Goal: Task Accomplishment & Management: Use online tool/utility

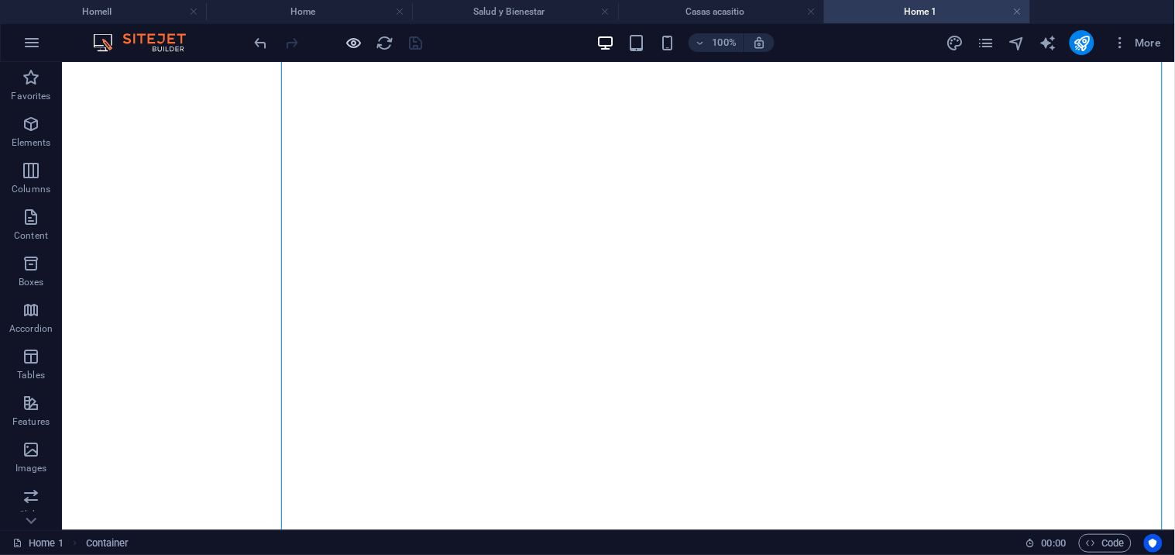
click at [352, 43] on icon "button" at bounding box center [354, 43] width 18 height 18
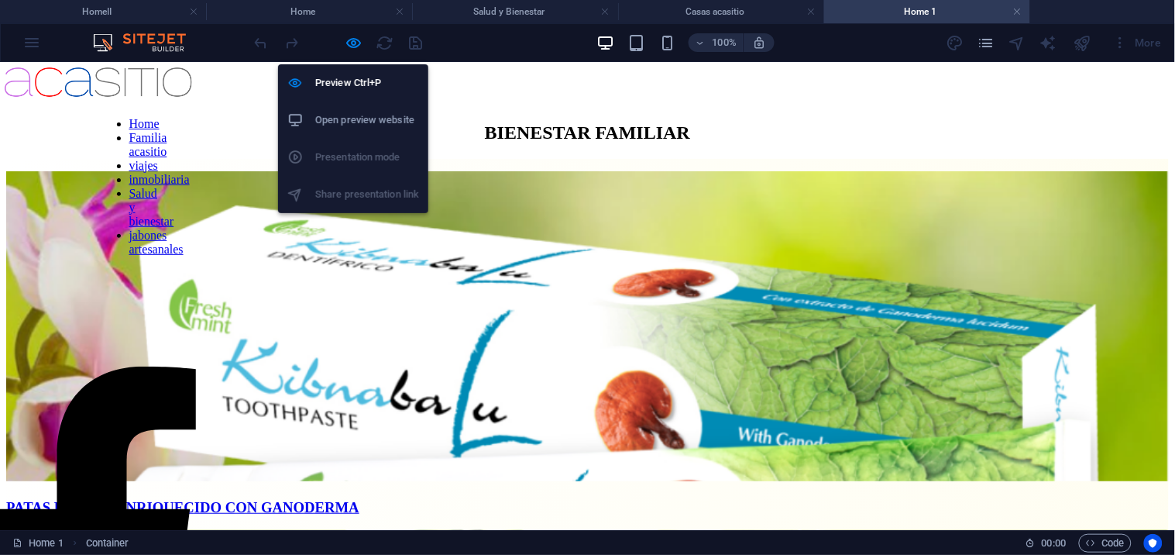
scroll to position [563, 0]
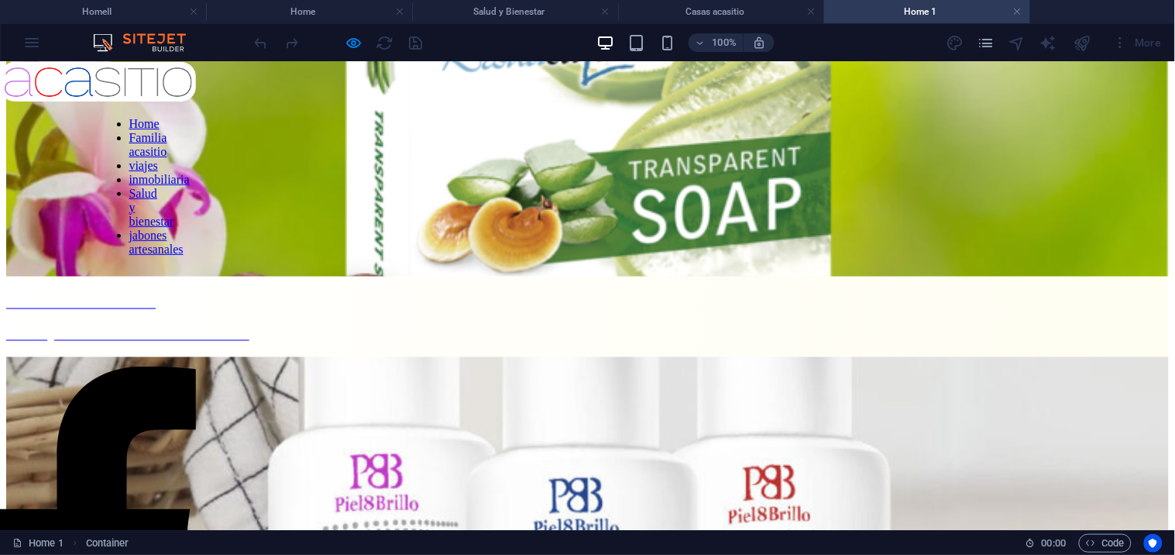
click at [129, 129] on link "Home" at bounding box center [144, 122] width 30 height 13
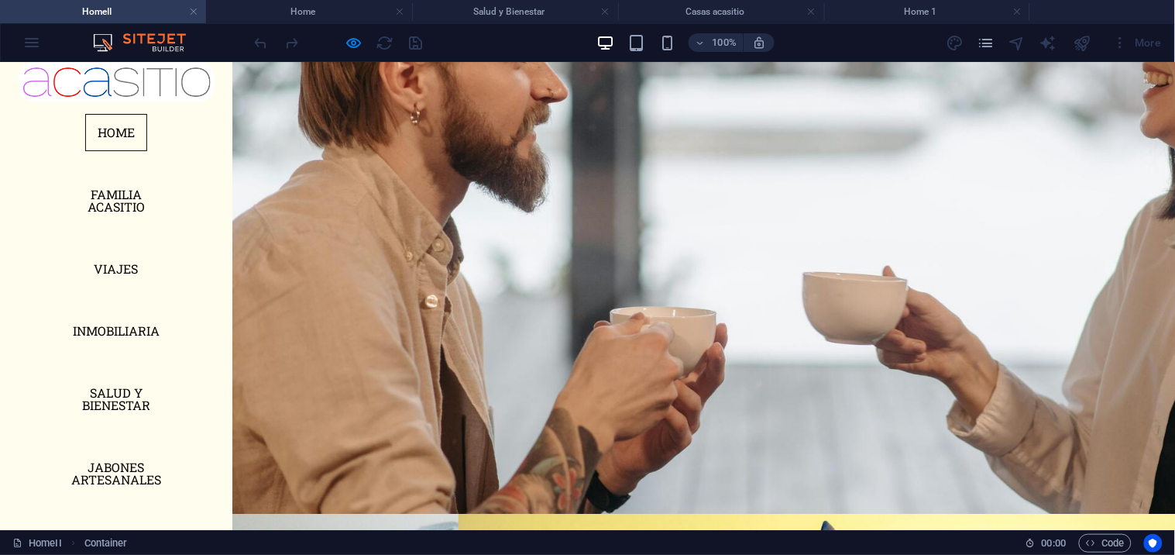
scroll to position [0, 0]
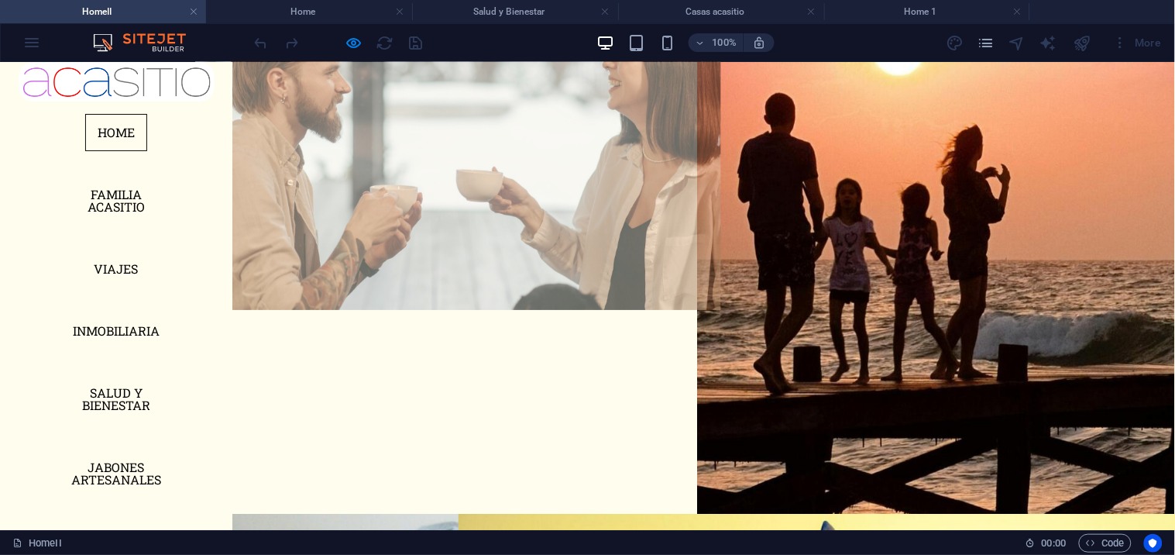
click at [390, 274] on link "BEBIDAS saludables" at bounding box center [458, 353] width 478 height 159
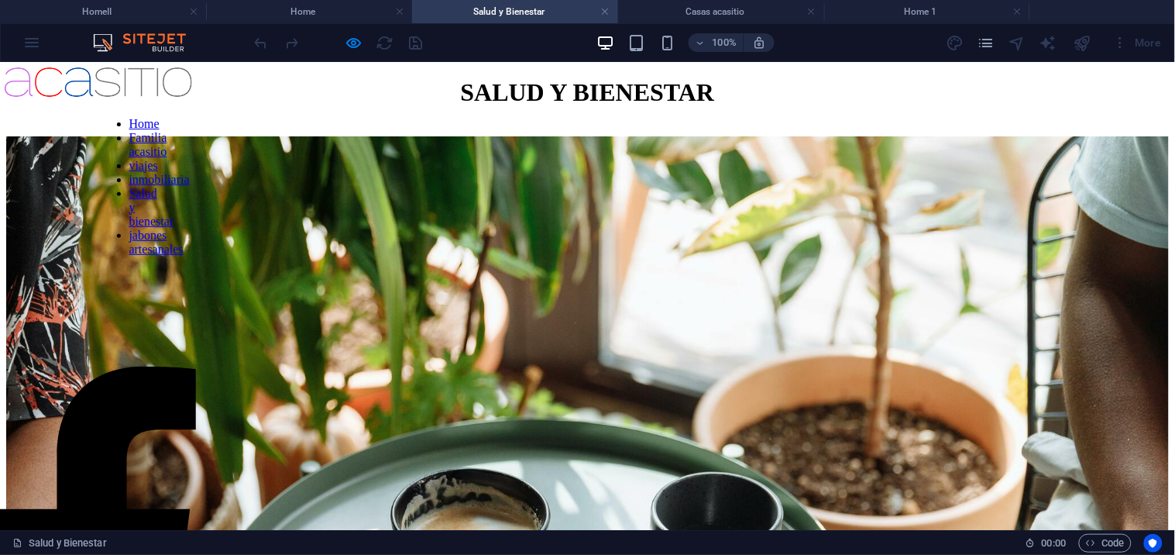
click at [129, 157] on link "Familia acasitio" at bounding box center [148, 143] width 38 height 27
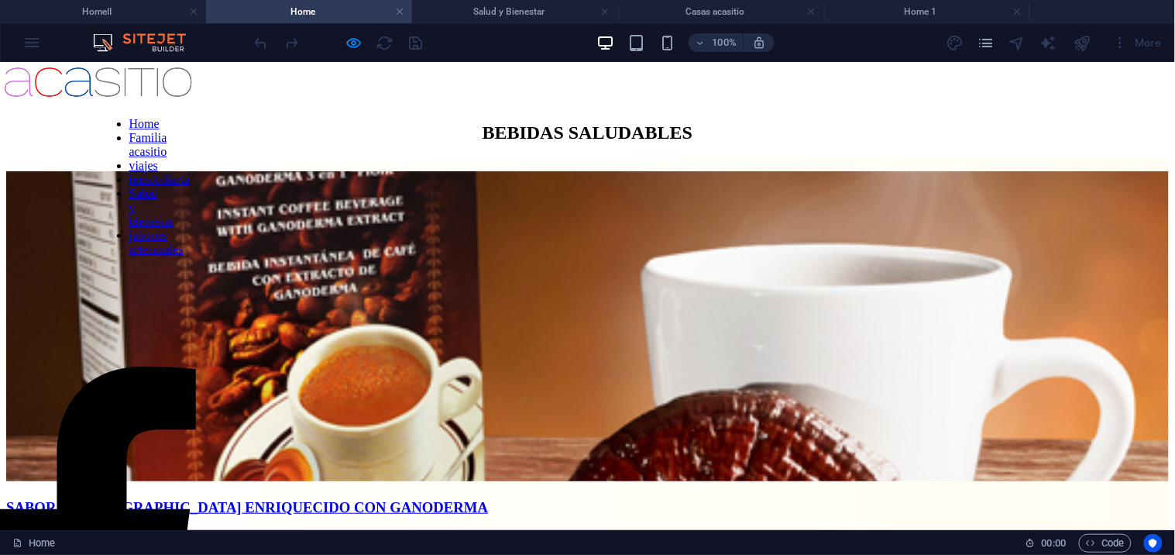
click at [455, 498] on span "SABOR A [DEMOGRAPHIC_DATA] ENRIQUECIDO CON GANODERMA" at bounding box center [587, 506] width 1163 height 17
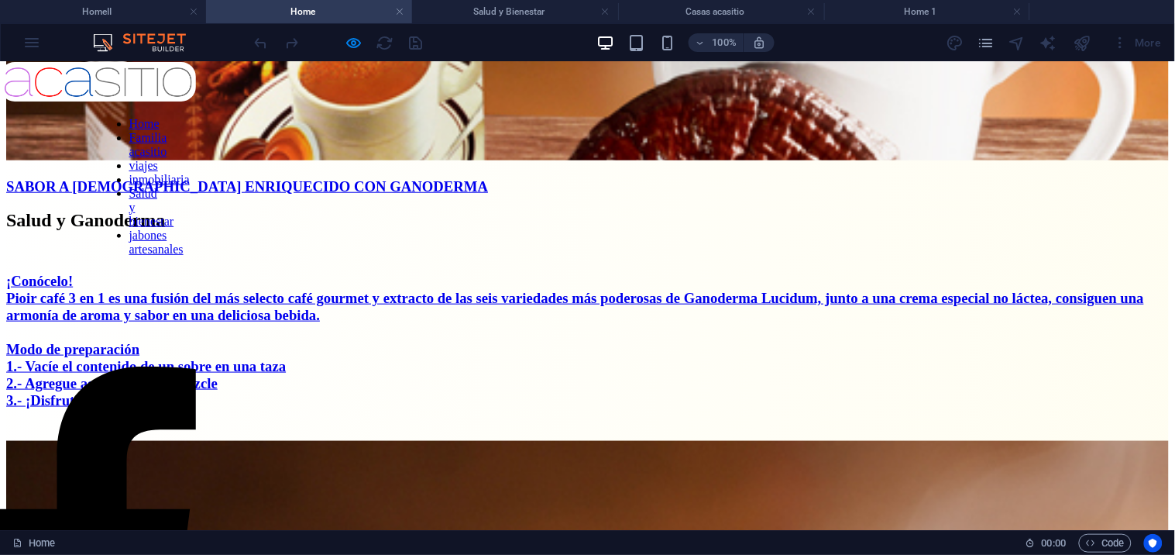
scroll to position [306, 0]
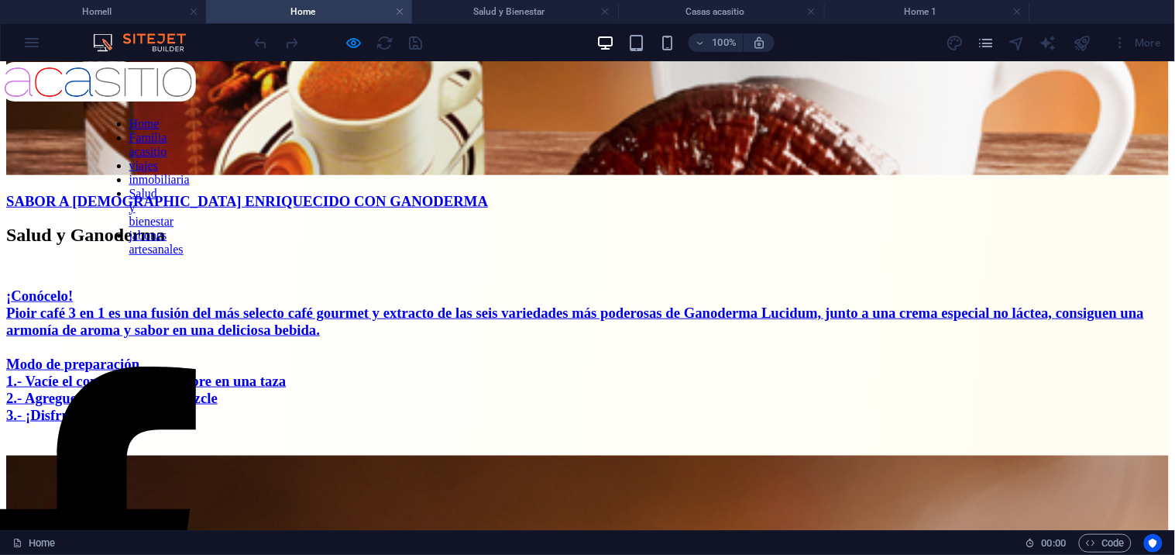
click at [1104, 380] on link "¡Conócelo! Pioir café 3 en 1 es una fusión del más selecto café gourmet y extra…" at bounding box center [575, 355] width 1138 height 136
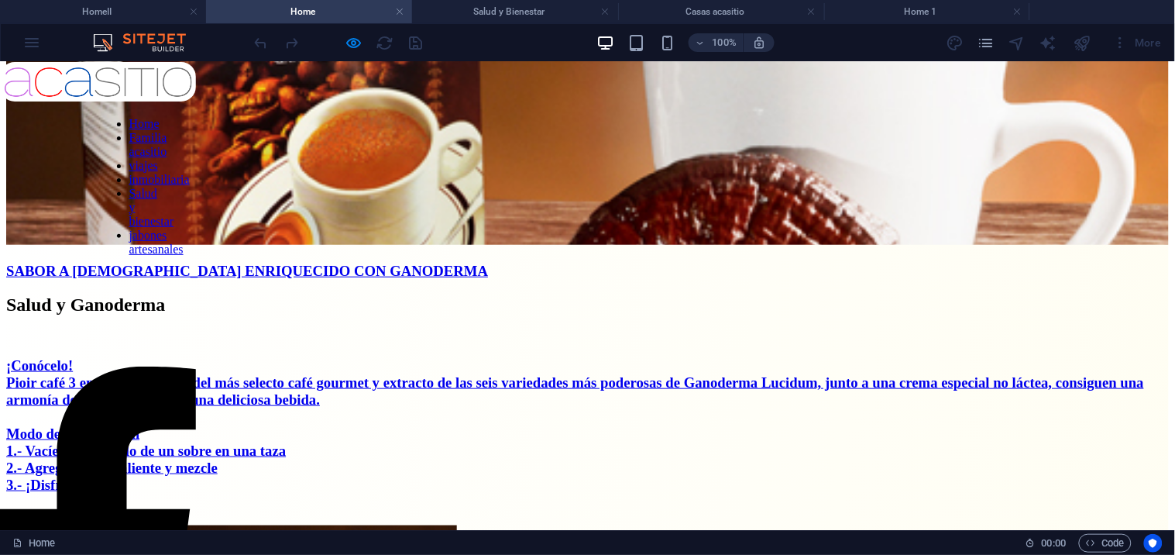
scroll to position [220, 0]
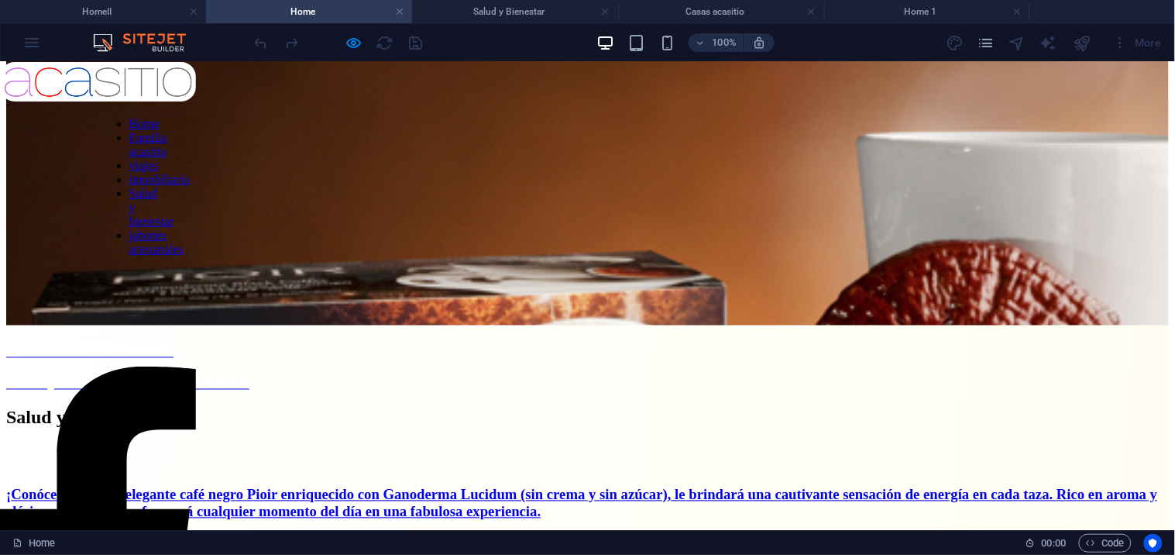
scroll to position [516, 0]
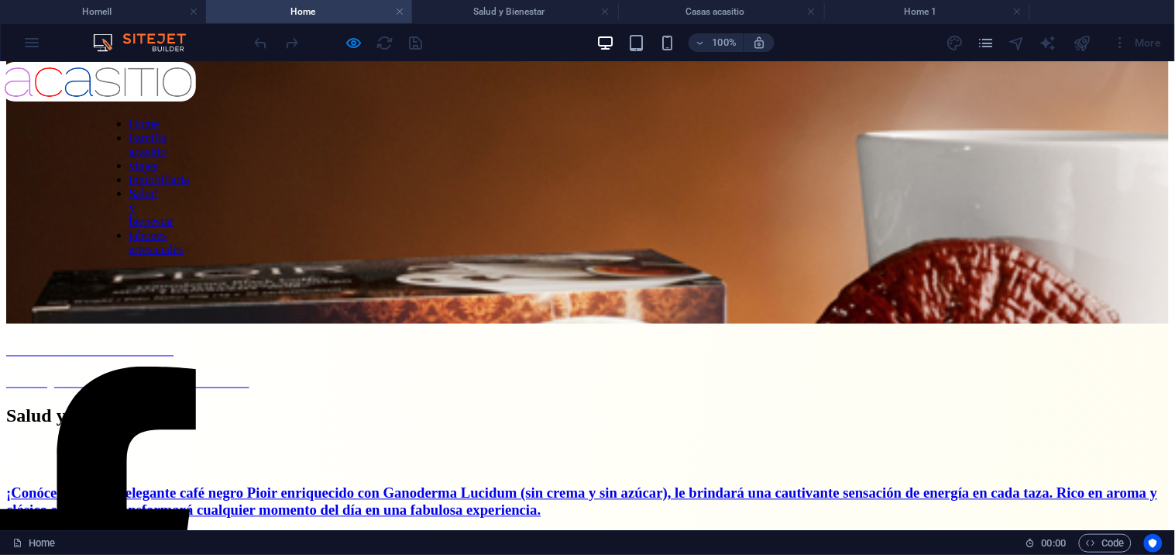
click at [1103, 484] on link "¡Conócelo!Nuestro elegante café negro Pioir enriquecido con Ganoderma Lucidum (…" at bounding box center [582, 552] width 1152 height 136
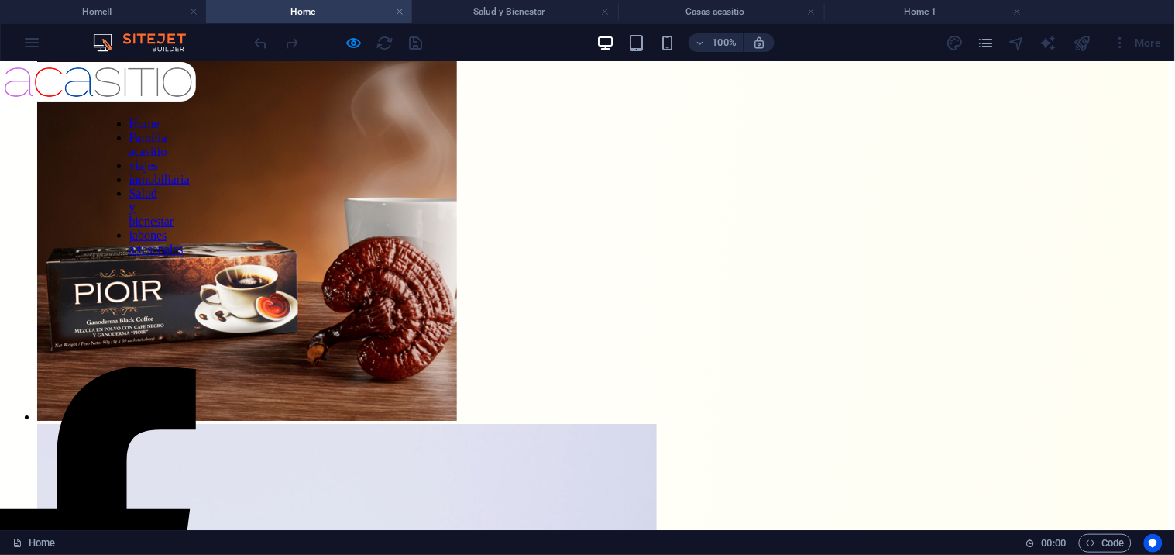
scroll to position [1205, 0]
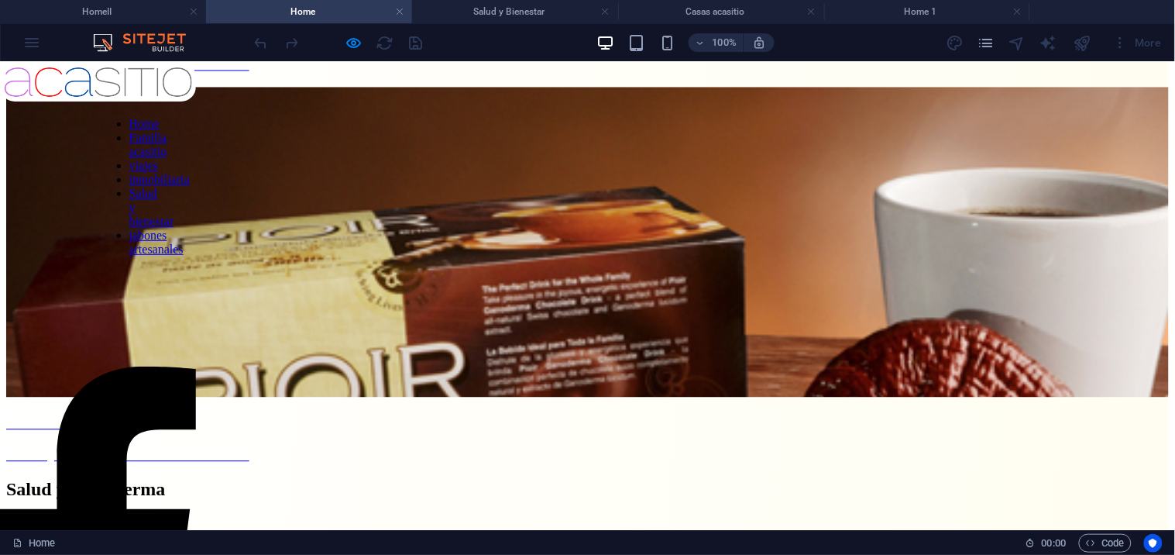
scroll to position [694, 0]
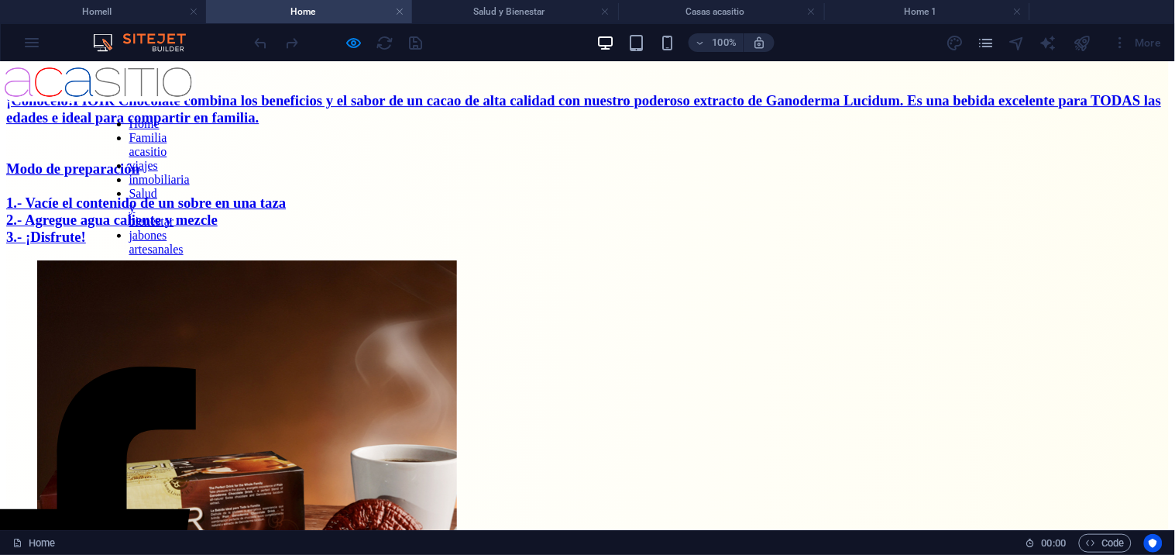
scroll to position [1383, 0]
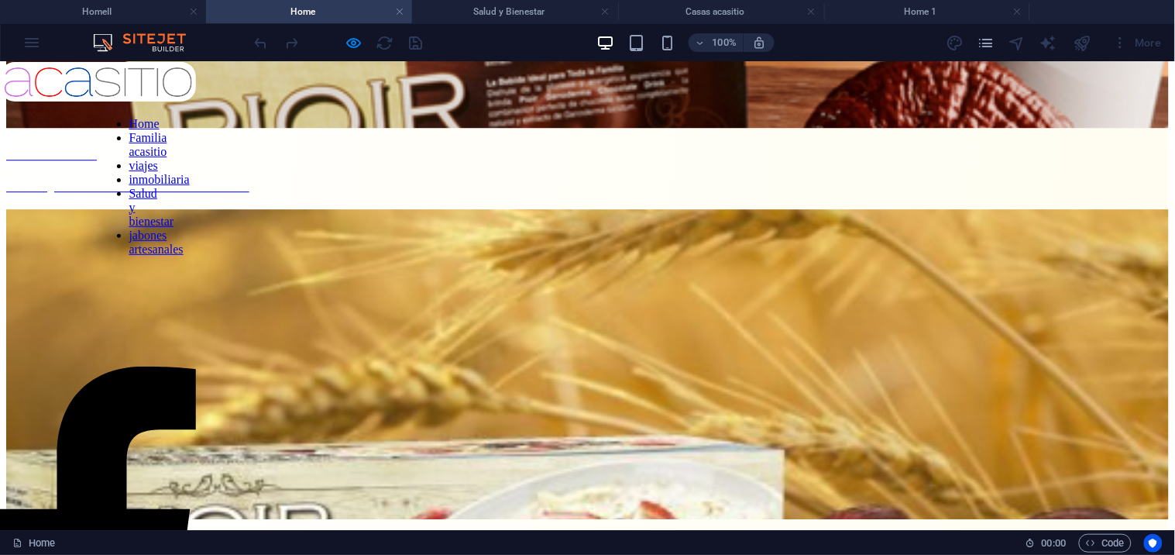
scroll to position [1129, 0]
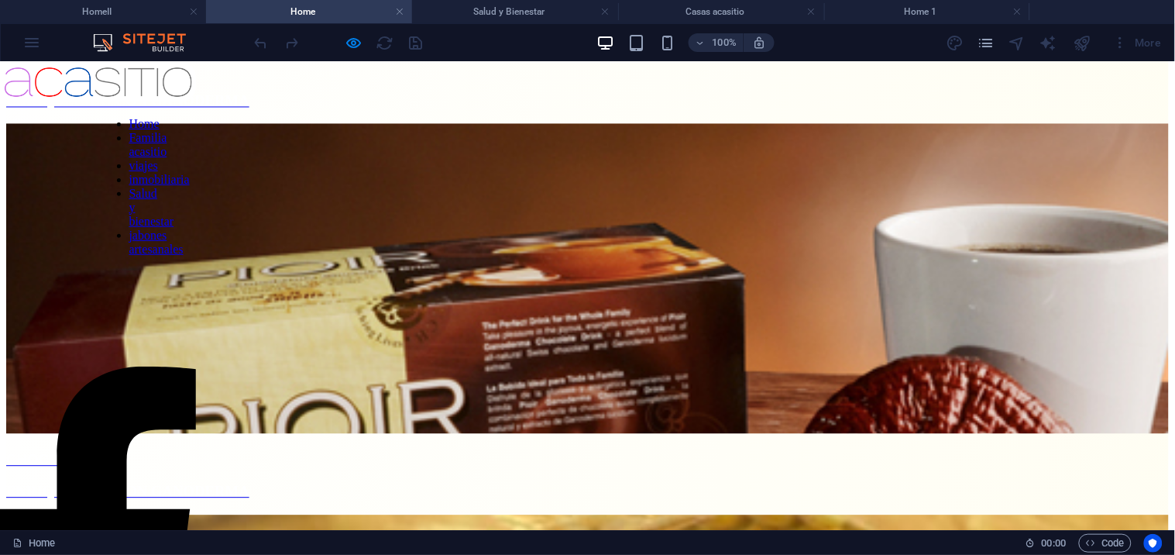
scroll to position [699, 0]
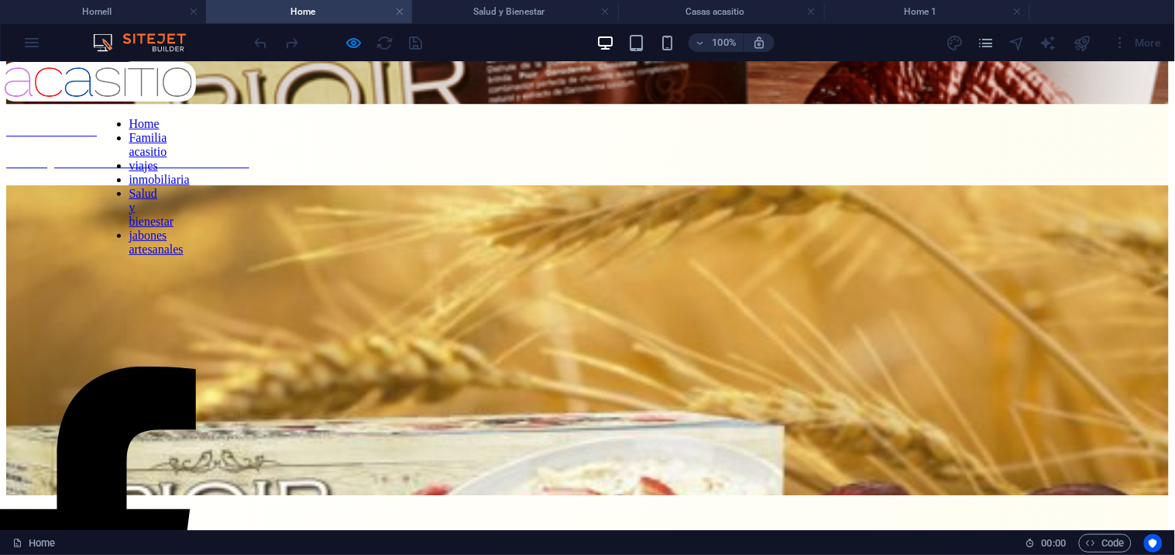
scroll to position [1043, 0]
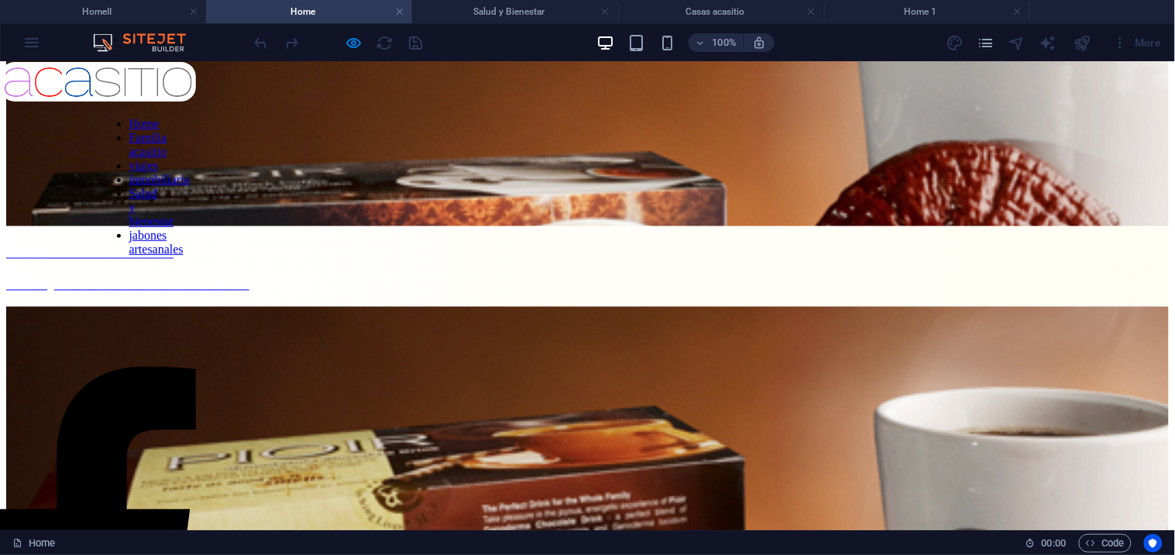
scroll to position [613, 0]
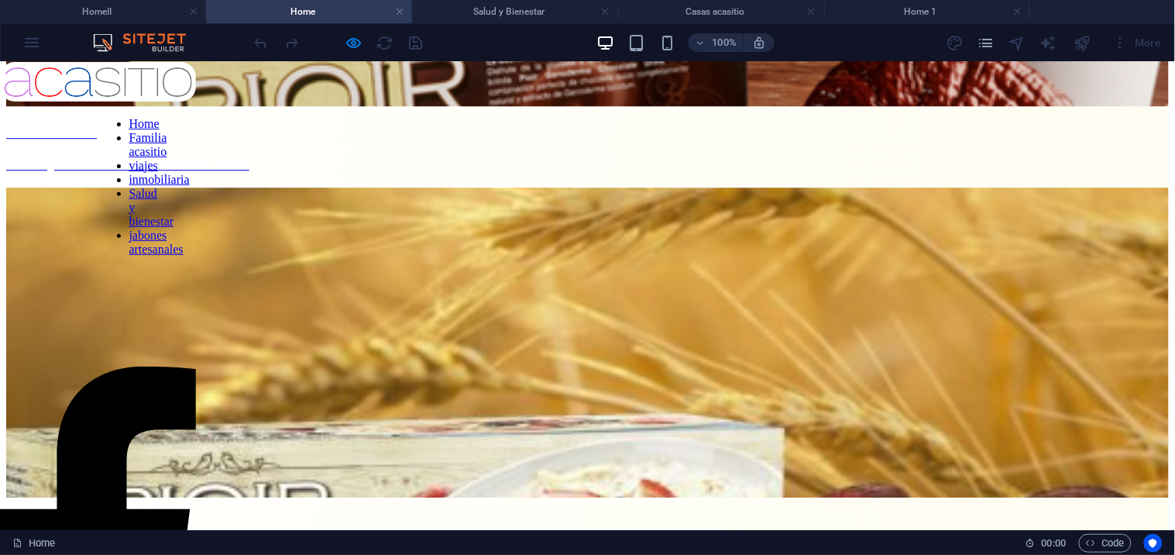
scroll to position [1122, 0]
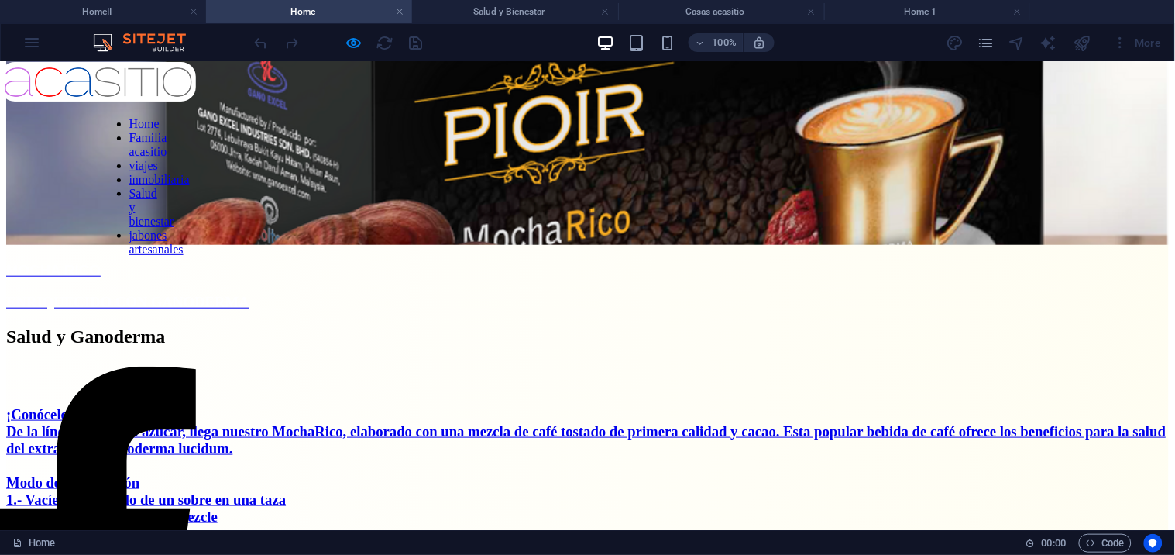
scroll to position [1810, 0]
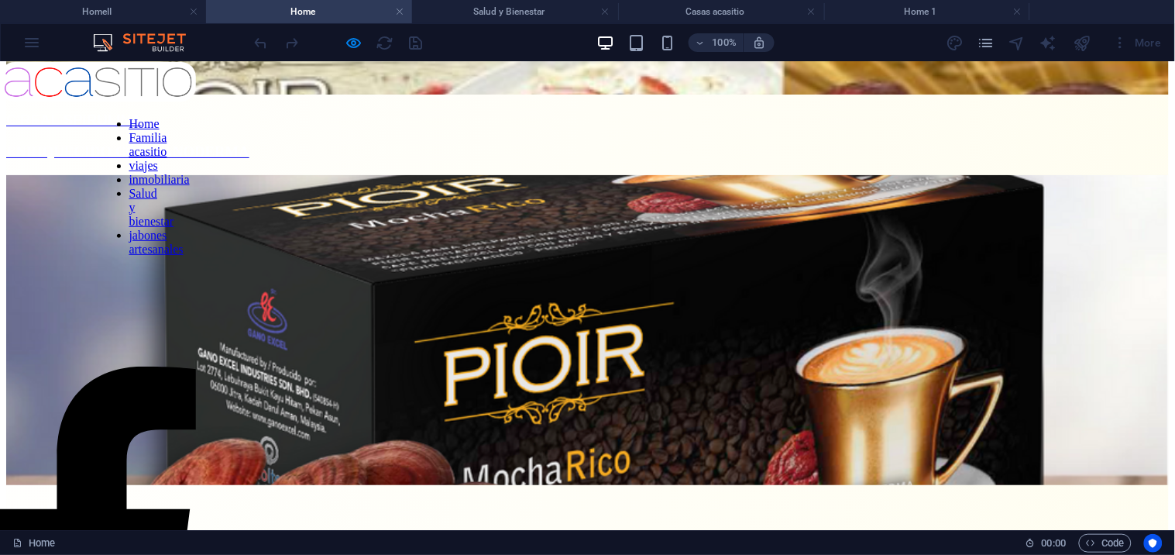
scroll to position [1359, 0]
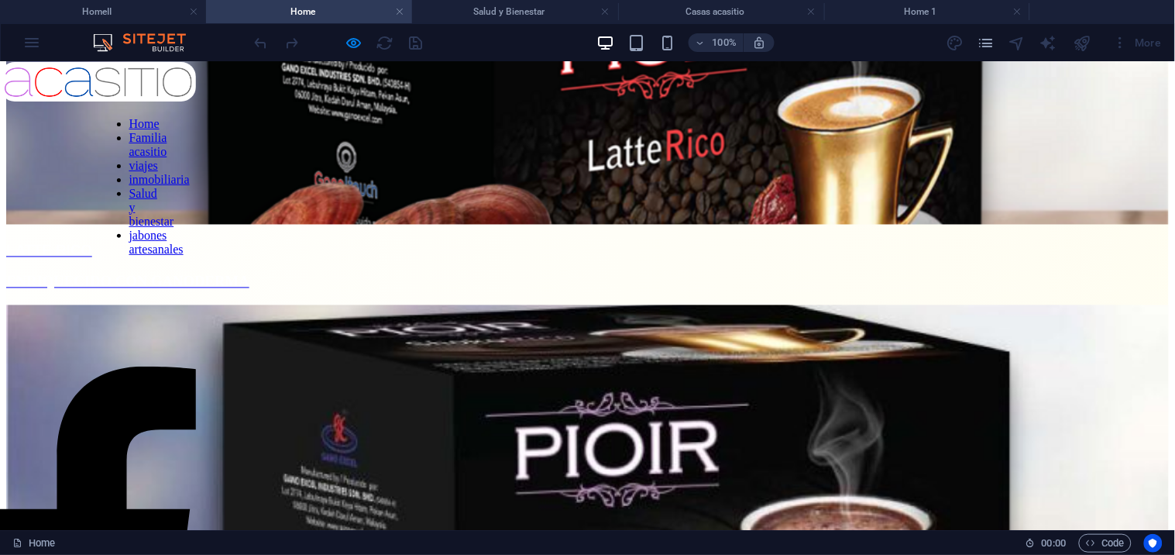
scroll to position [2219, 0]
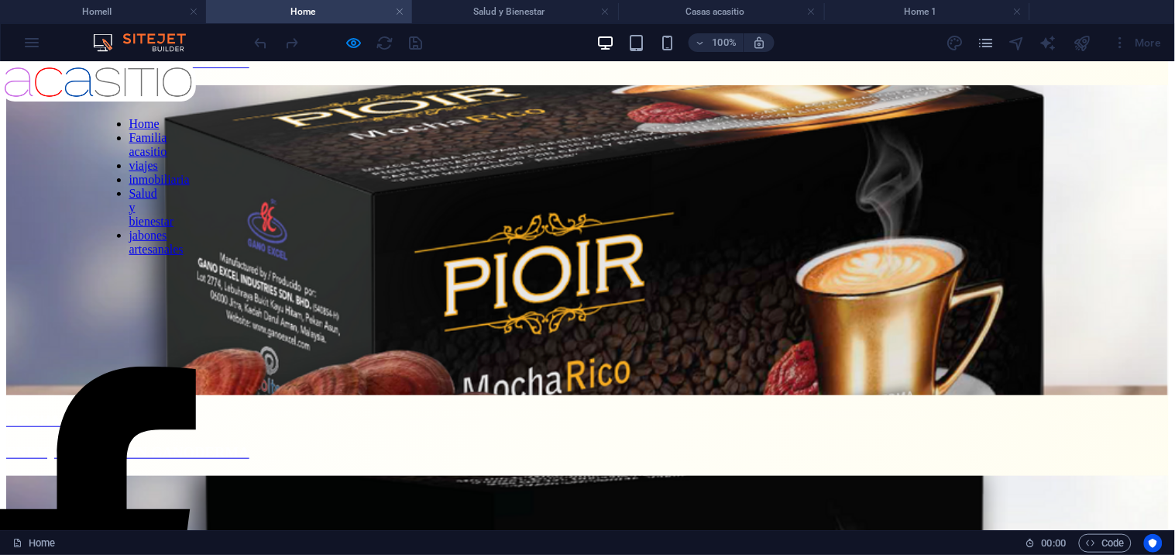
scroll to position [1717, 0]
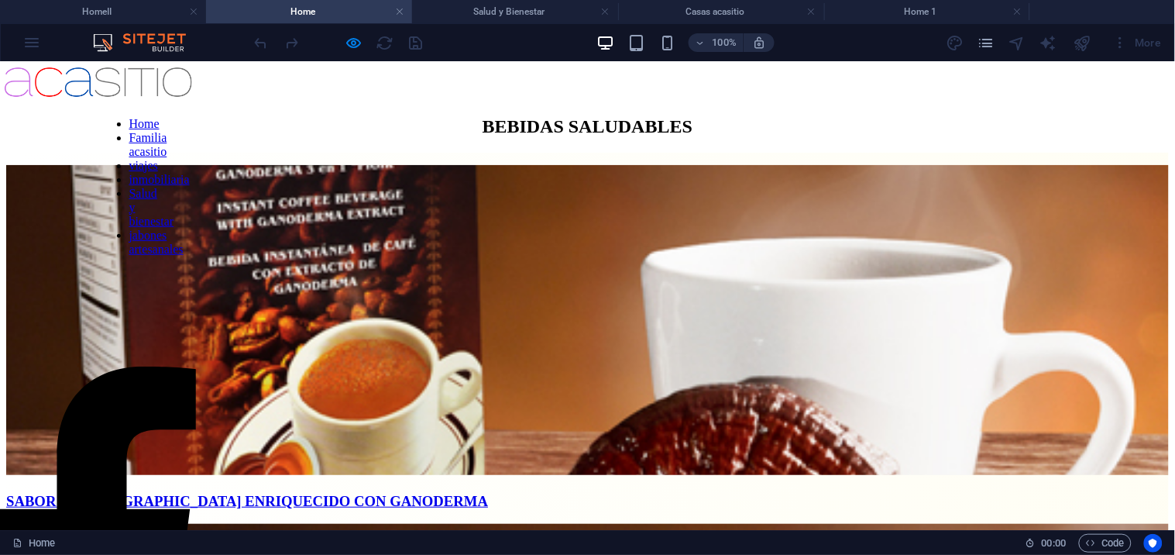
scroll to position [0, 0]
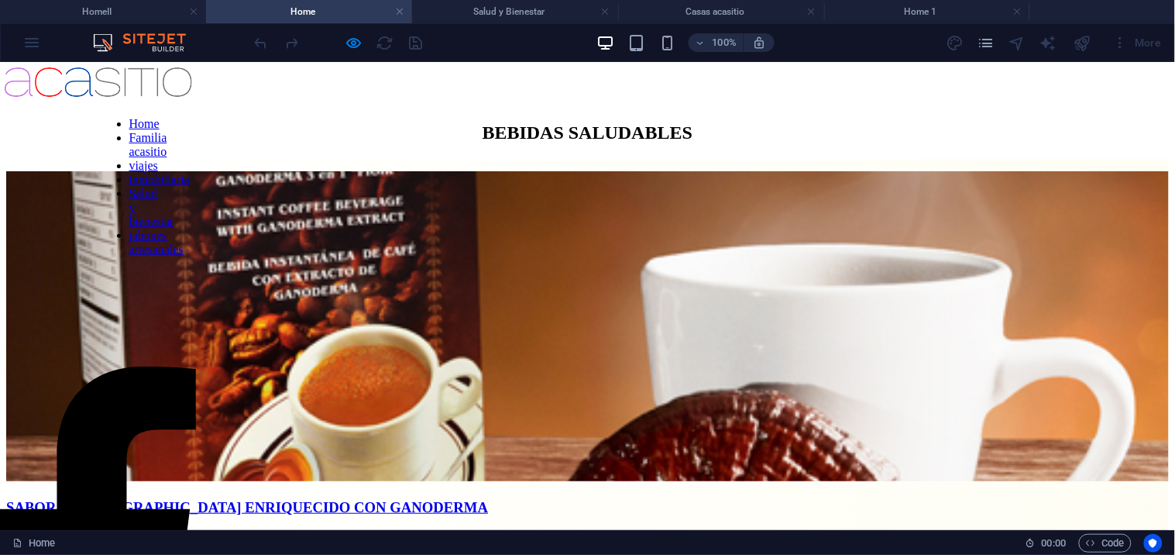
click at [129, 227] on link "Salud y bienestar" at bounding box center [151, 206] width 45 height 41
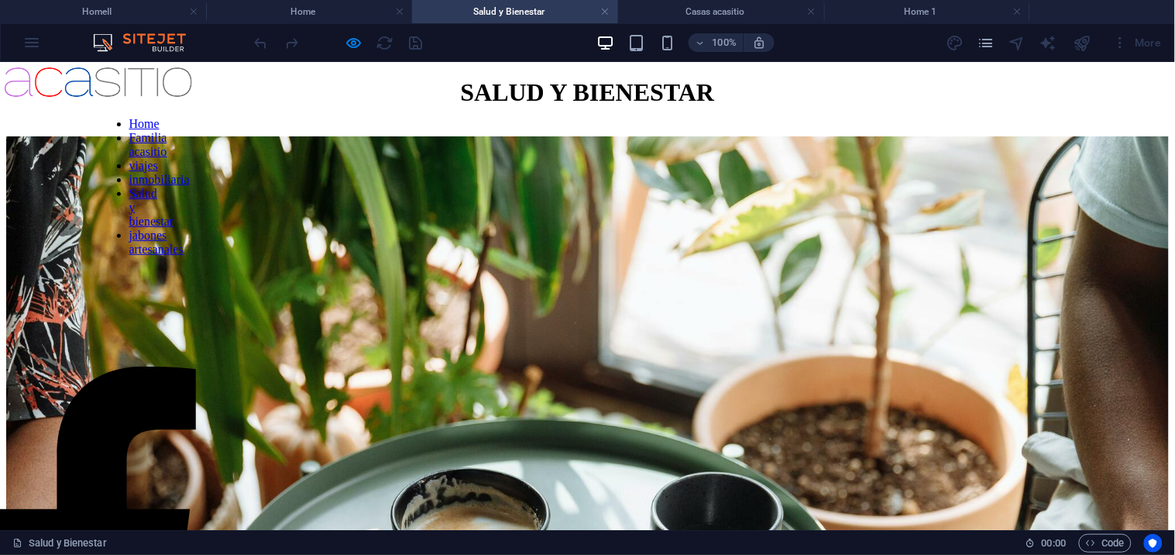
click at [129, 171] on link "viajes" at bounding box center [143, 164] width 29 height 13
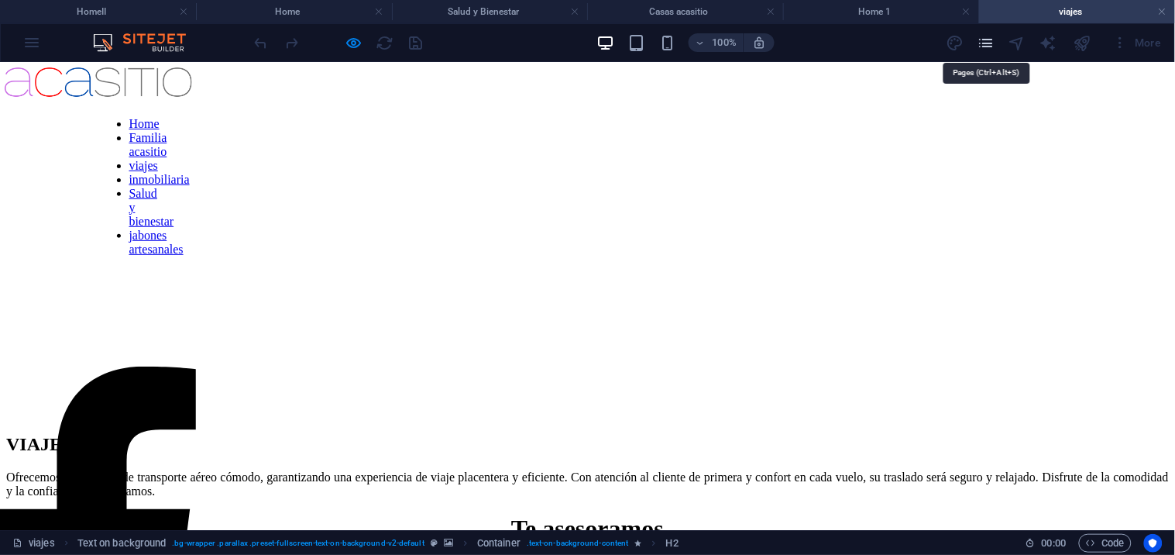
click at [984, 48] on icon "pages" at bounding box center [986, 43] width 18 height 18
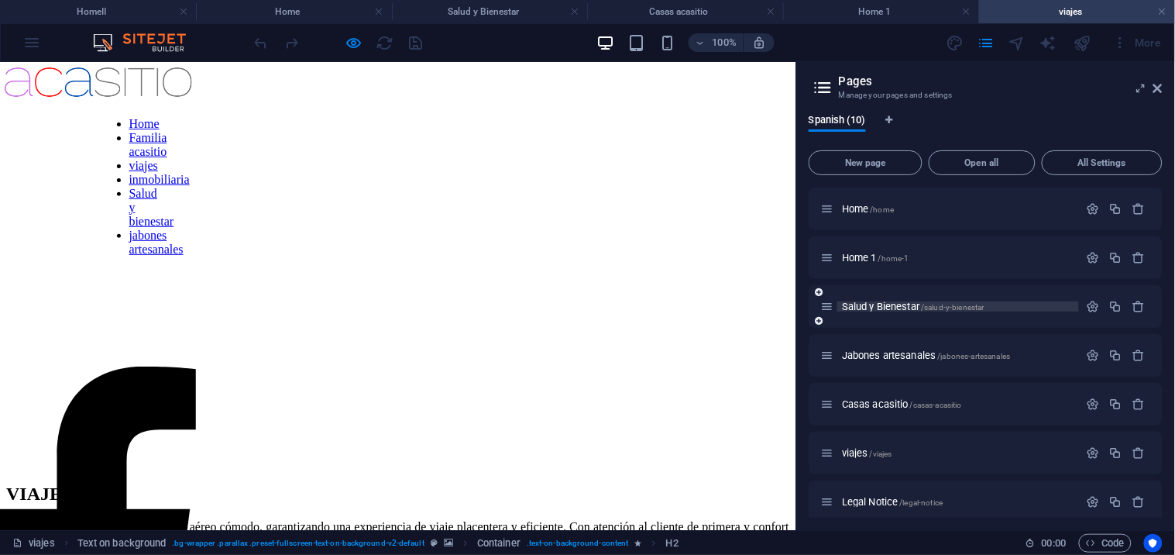
click at [902, 304] on span "Salud y Bienestar /salud-y-bienestar" at bounding box center [913, 307] width 143 height 12
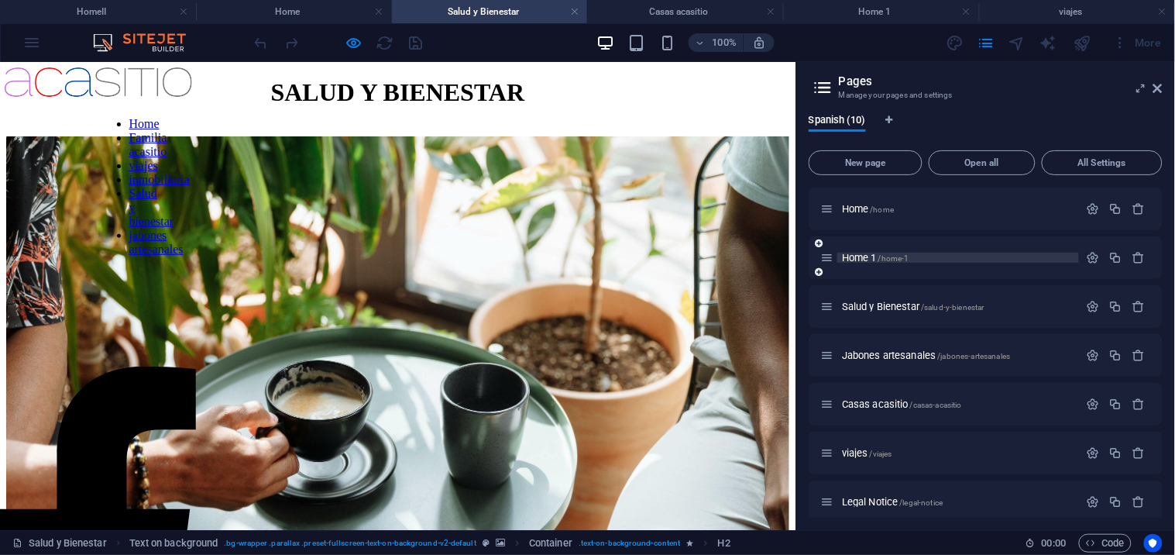
click at [872, 258] on span "Home 1 /home-1" at bounding box center [875, 258] width 67 height 12
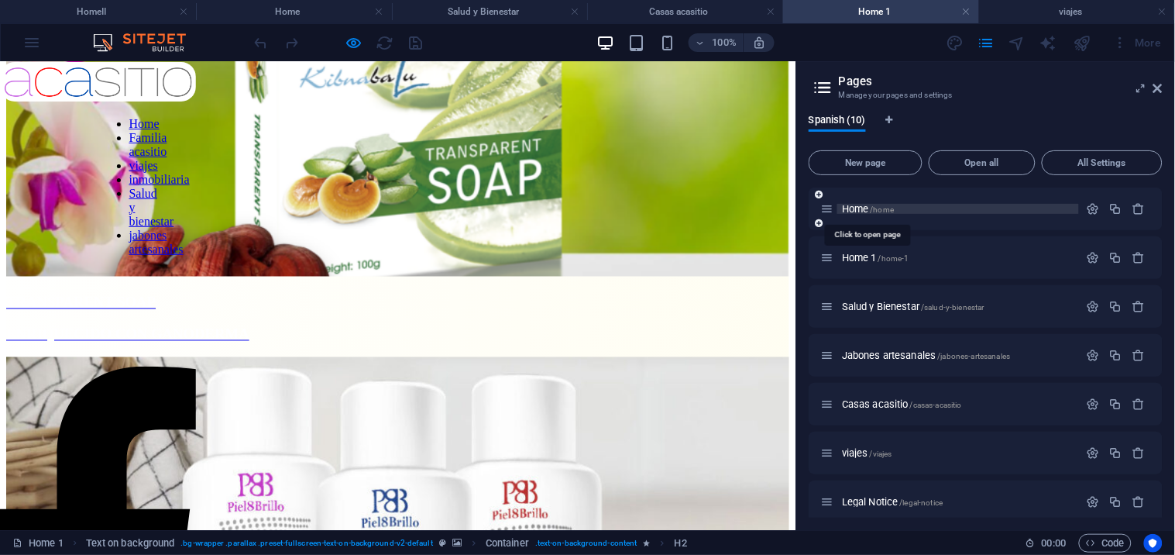
click at [864, 206] on span "Home /home" at bounding box center [868, 209] width 52 height 12
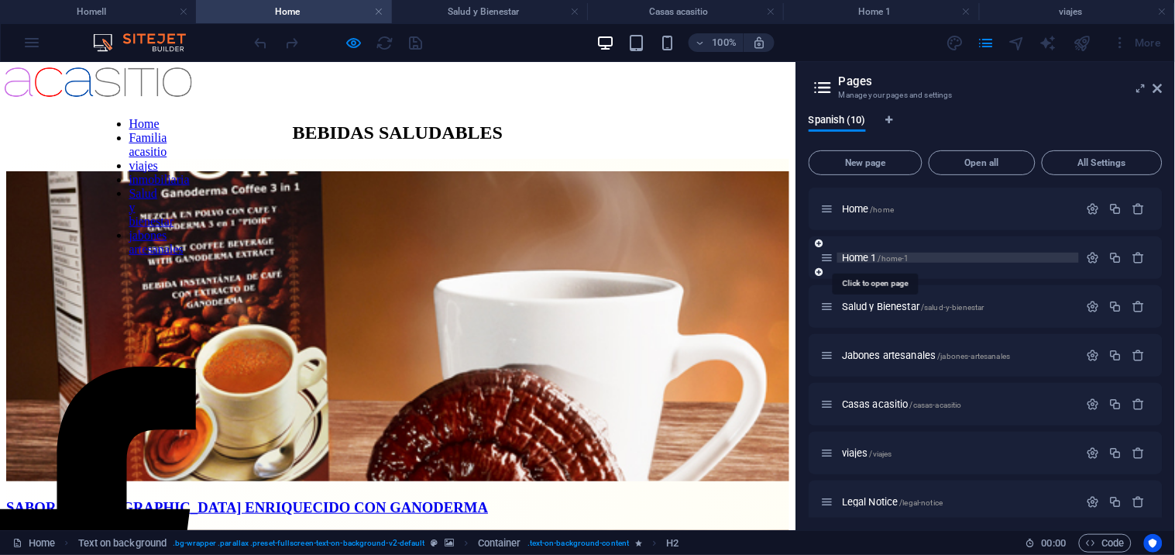
click at [861, 256] on span "Home 1 /home-1" at bounding box center [875, 258] width 67 height 12
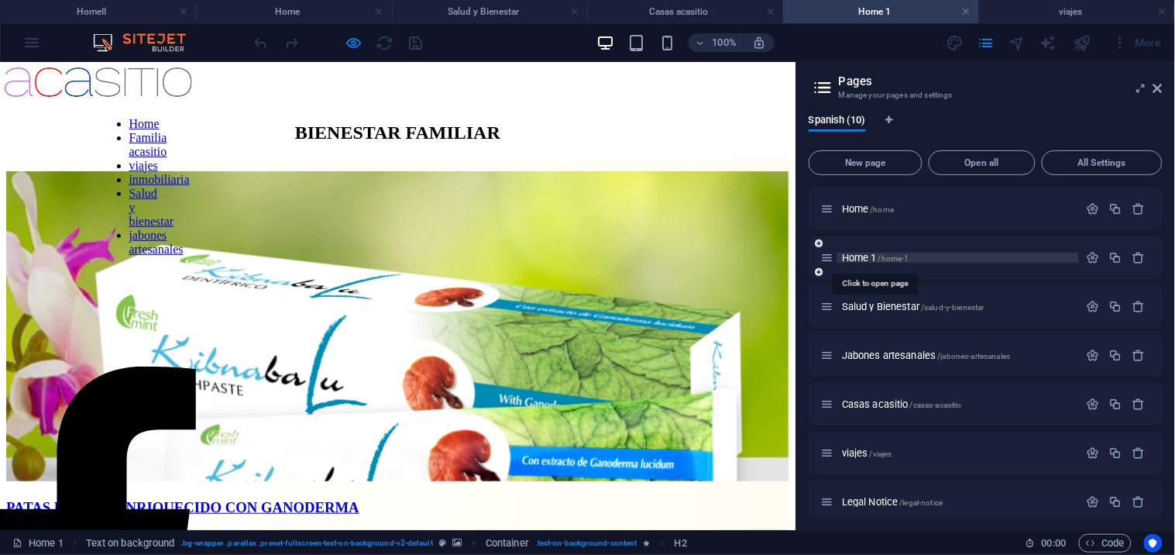
scroll to position [563, 0]
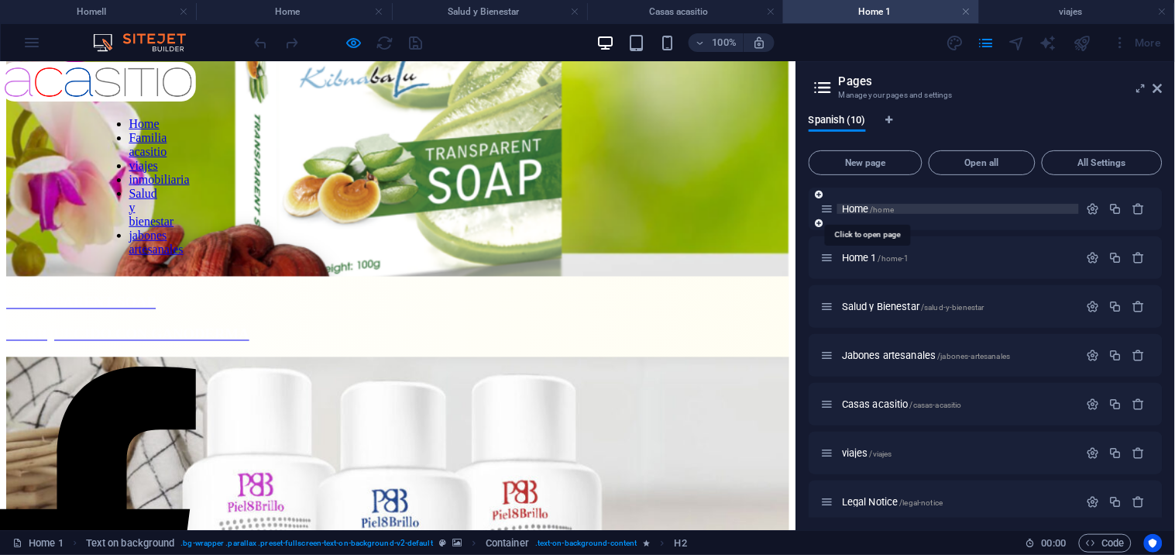
click at [855, 211] on span "Home /home" at bounding box center [868, 209] width 52 height 12
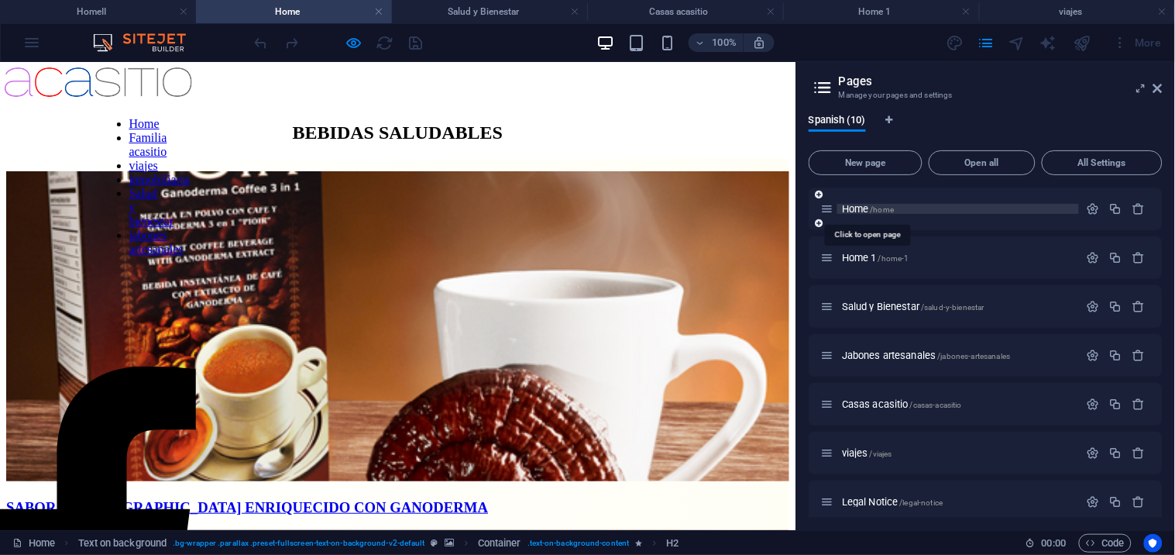
scroll to position [0, 0]
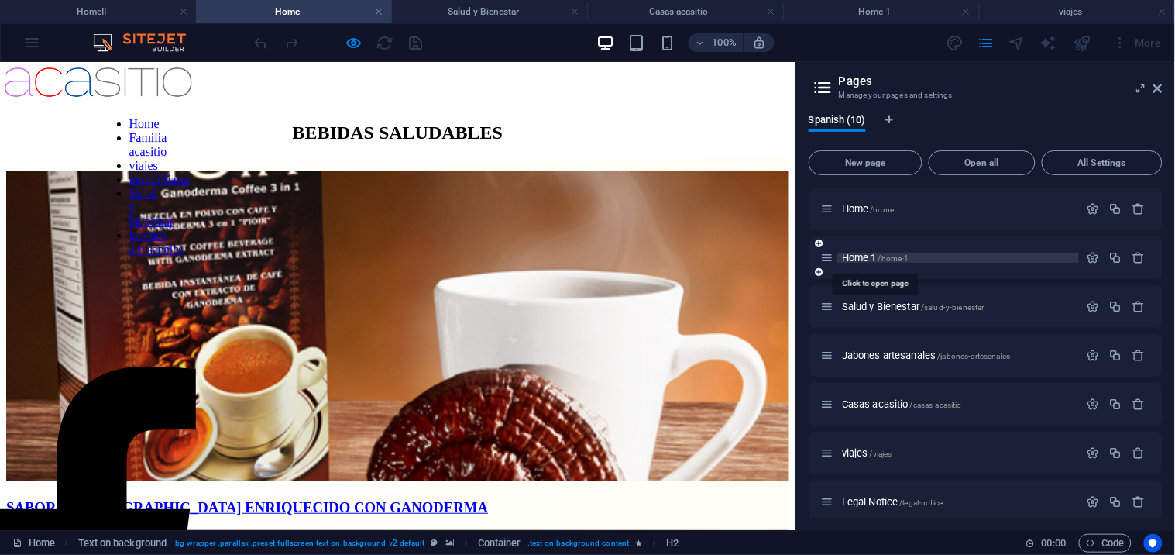
click at [858, 253] on span "Home 1 /home-1" at bounding box center [875, 258] width 67 height 12
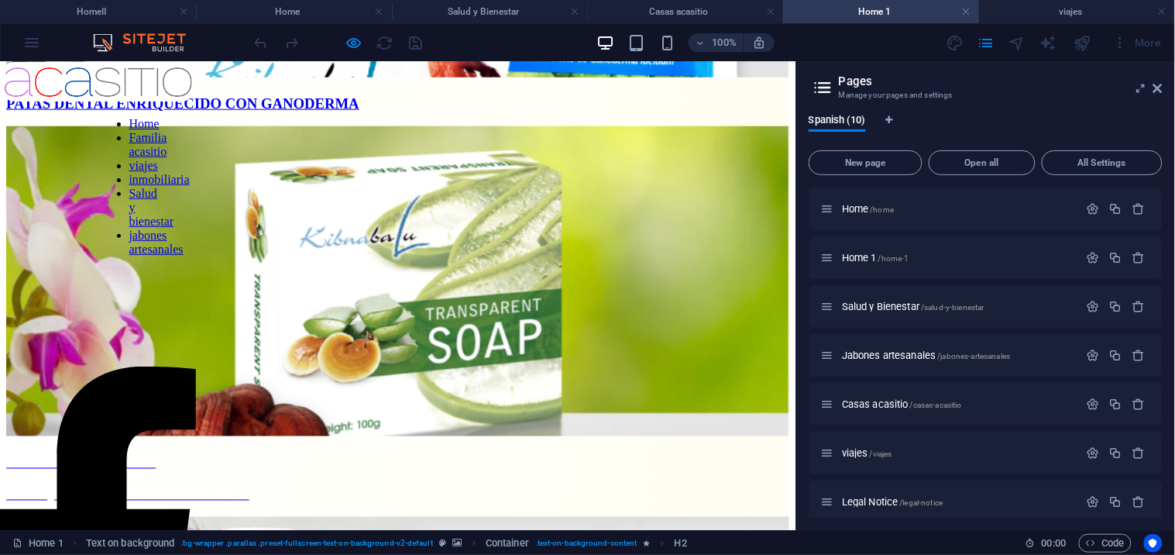
scroll to position [430, 0]
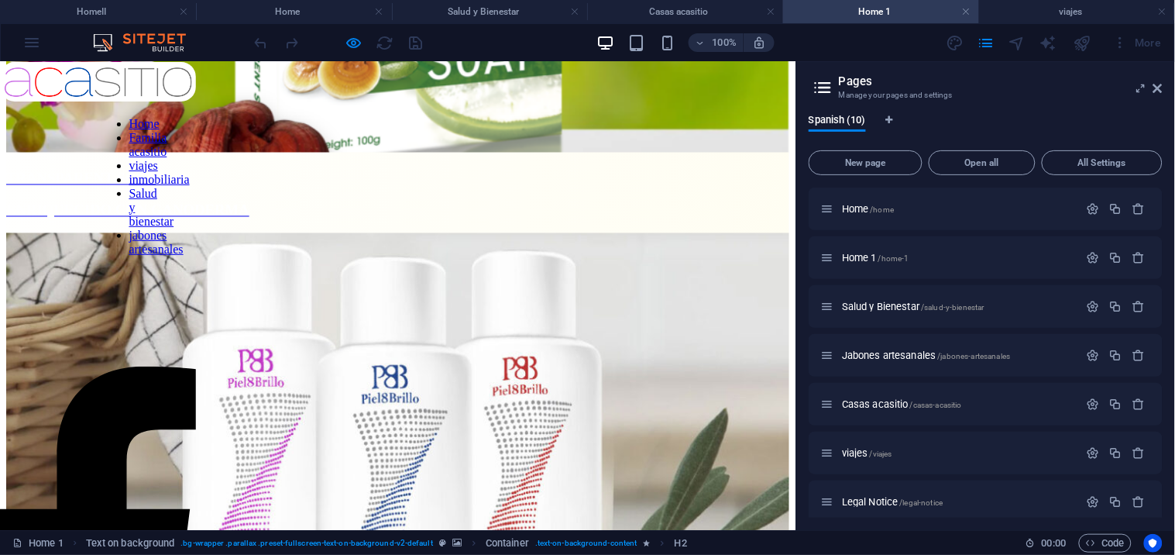
scroll to position [688, 0]
click at [1162, 84] on icon at bounding box center [1157, 88] width 9 height 12
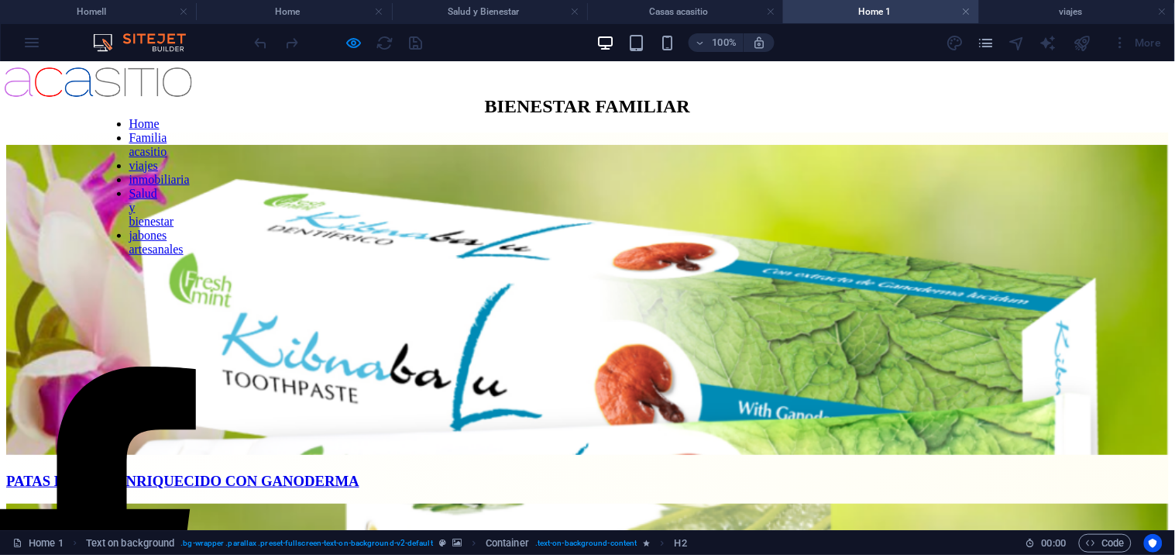
scroll to position [0, 0]
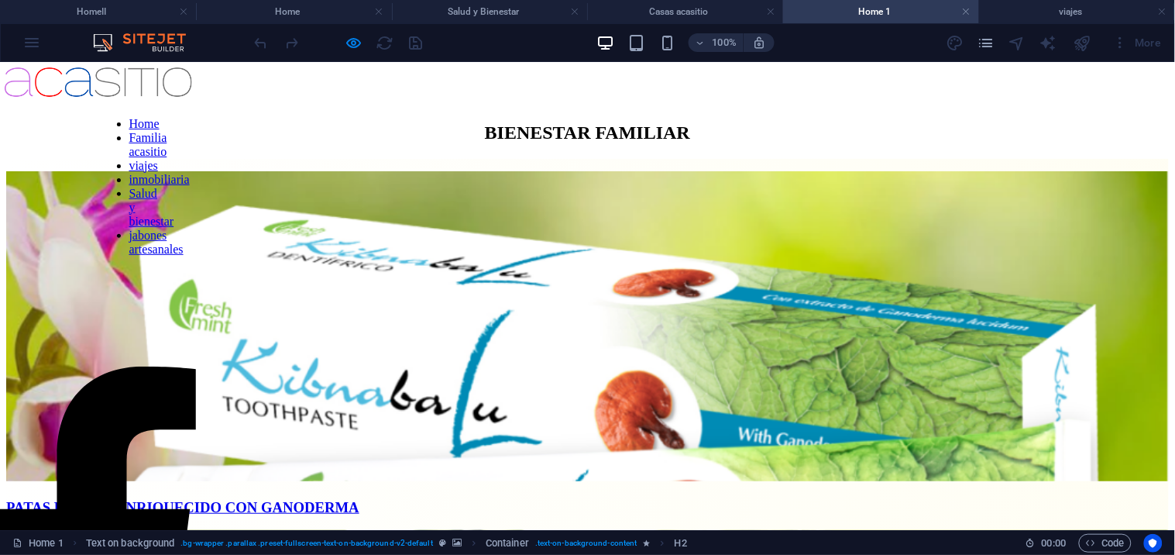
click at [529, 498] on span "PATAS DENTAL ENRIQUECIDO CON GANODERMA" at bounding box center [587, 506] width 1163 height 17
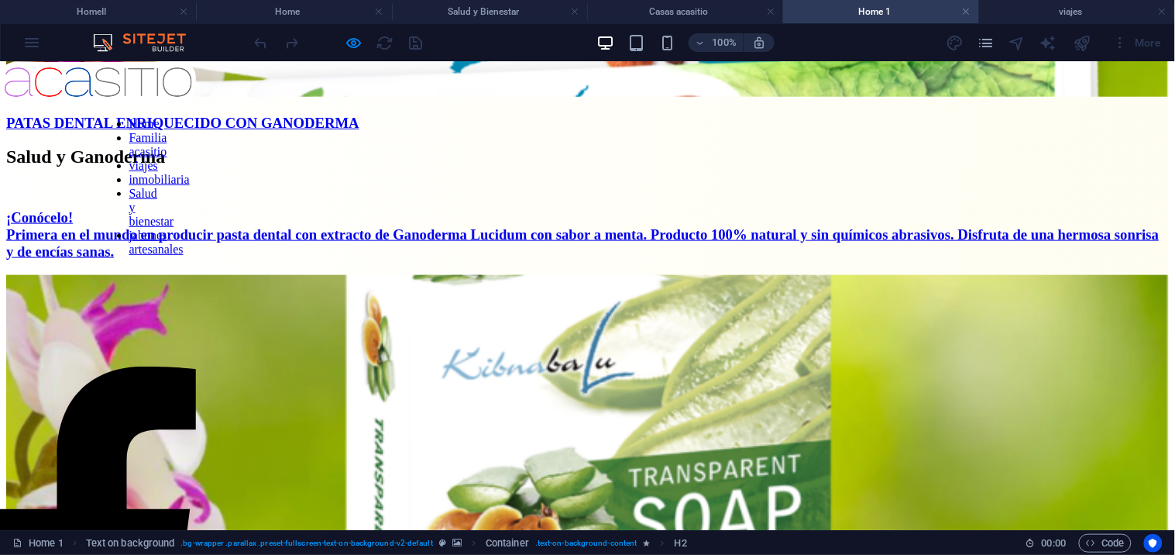
scroll to position [392, 0]
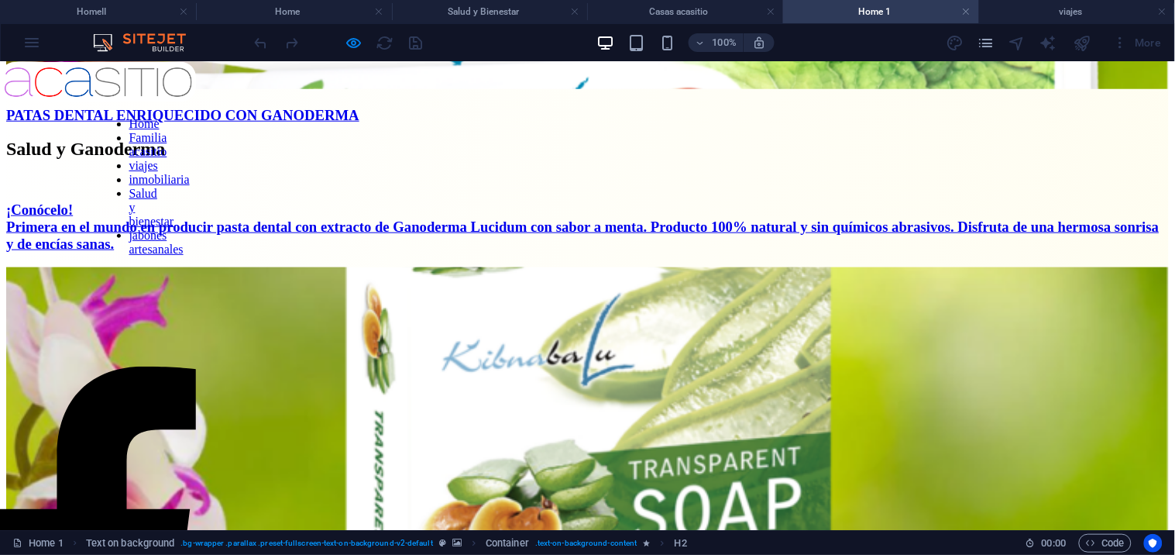
click at [1114, 245] on link "¡Conócelo! Primera en el mundo en producir pasta dental con extracto de Ganoder…" at bounding box center [582, 226] width 1153 height 50
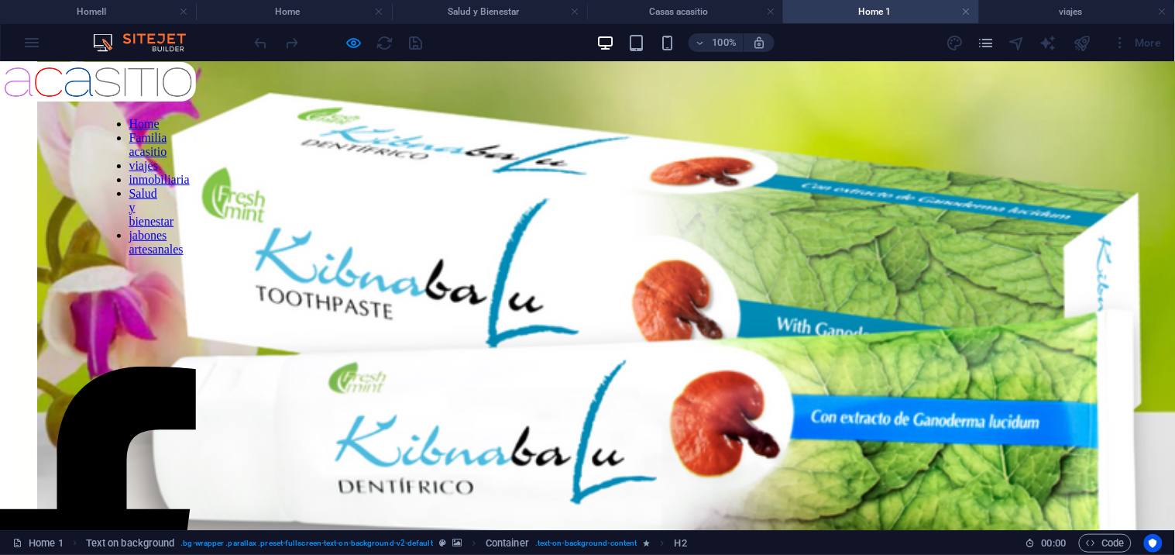
scroll to position [1119, 0]
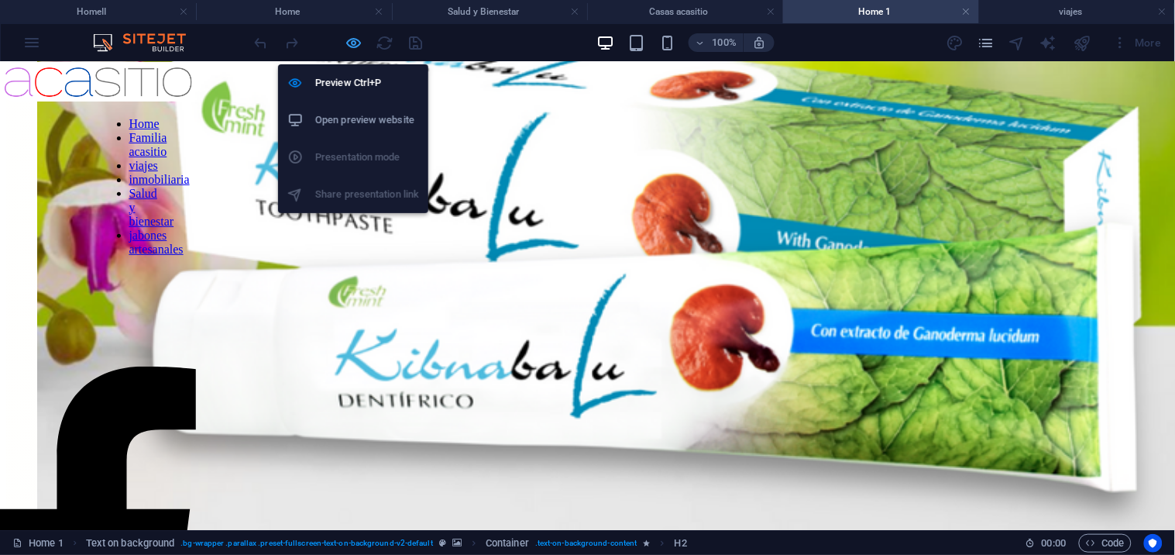
drag, startPoint x: 350, startPoint y: 36, endPoint x: 383, endPoint y: 58, distance: 39.1
click at [350, 36] on icon "button" at bounding box center [354, 43] width 18 height 18
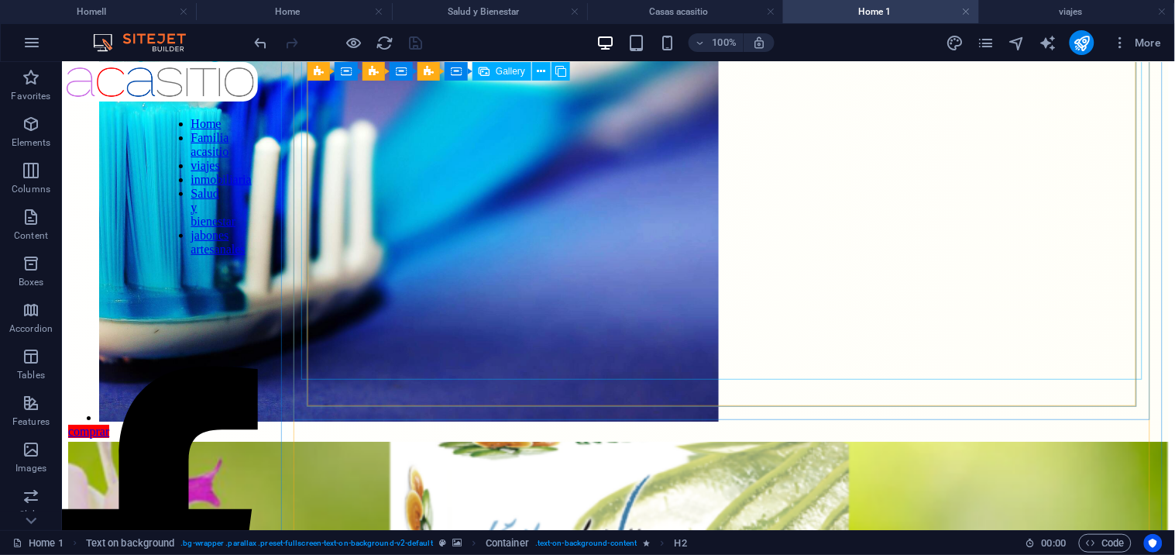
scroll to position [2877, 0]
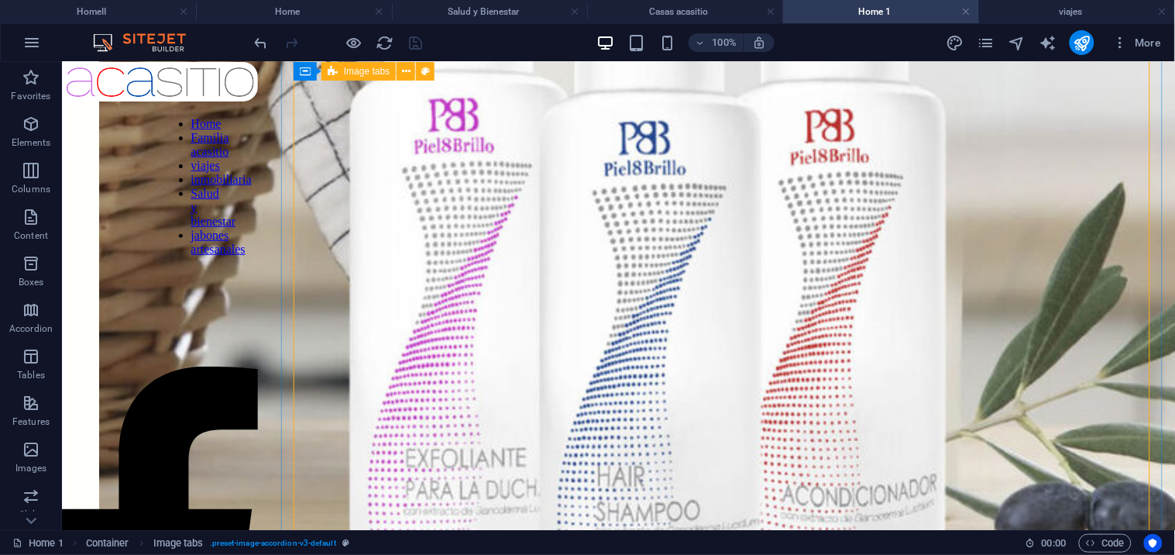
scroll to position [6922, 0]
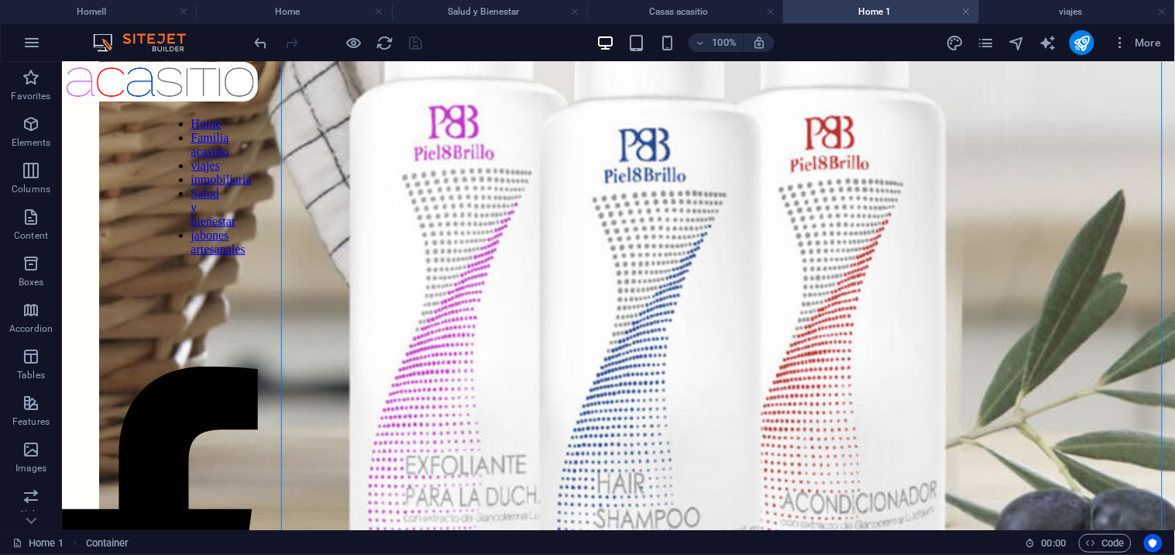
drag, startPoint x: 1156, startPoint y: 353, endPoint x: 1108, endPoint y: 328, distance: 54.4
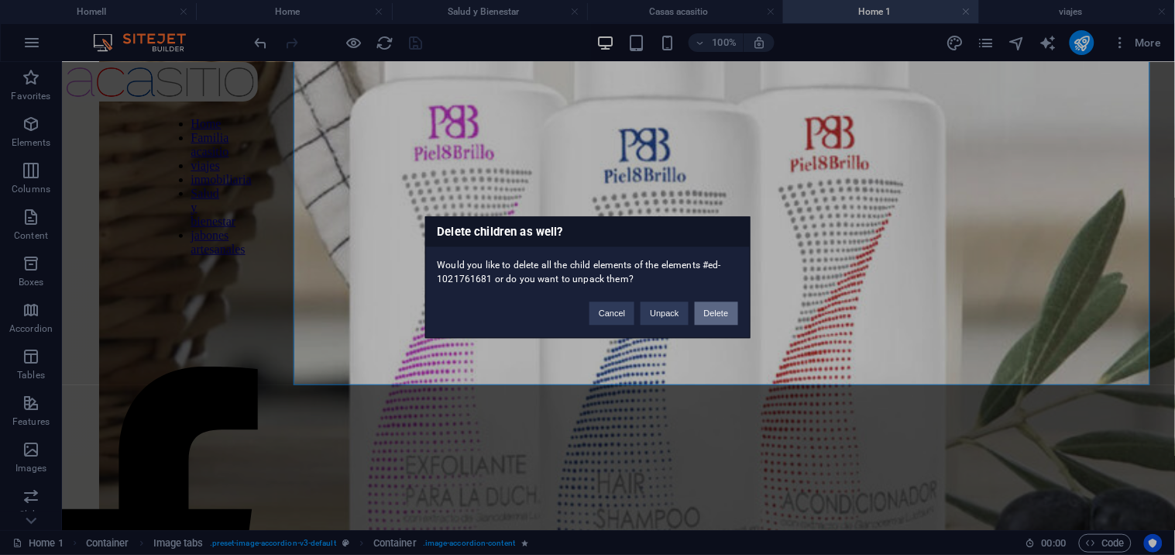
click at [711, 311] on button "Delete" at bounding box center [716, 313] width 43 height 23
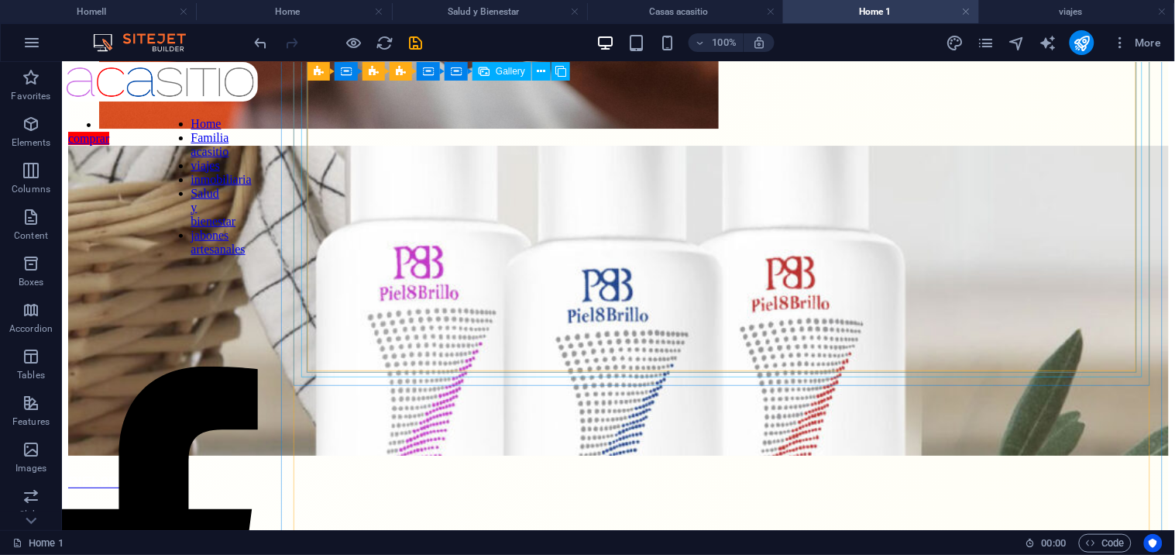
scroll to position [5843, 0]
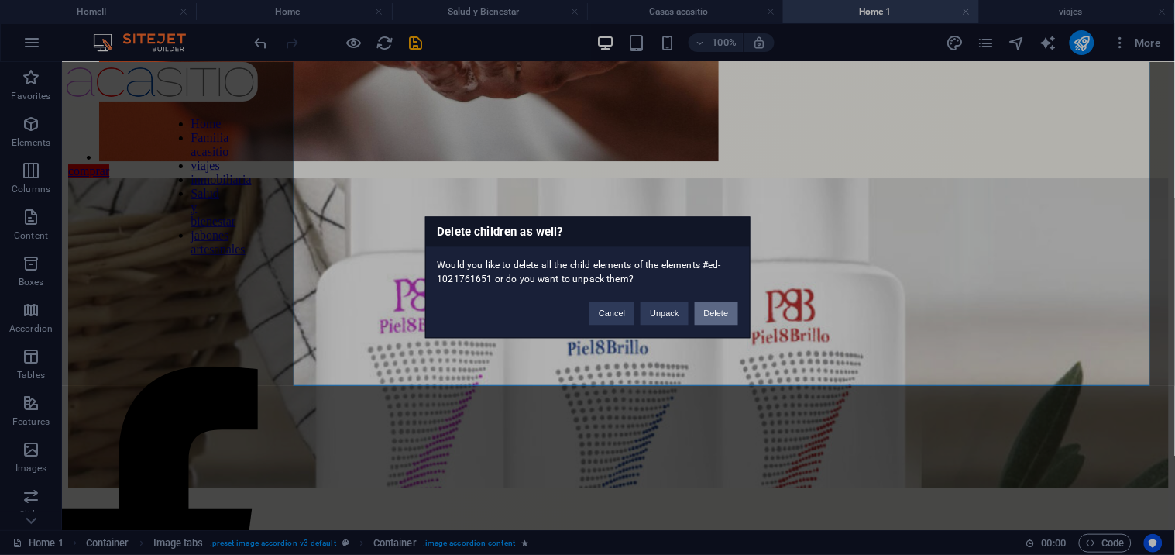
click at [720, 314] on button "Delete" at bounding box center [716, 313] width 43 height 23
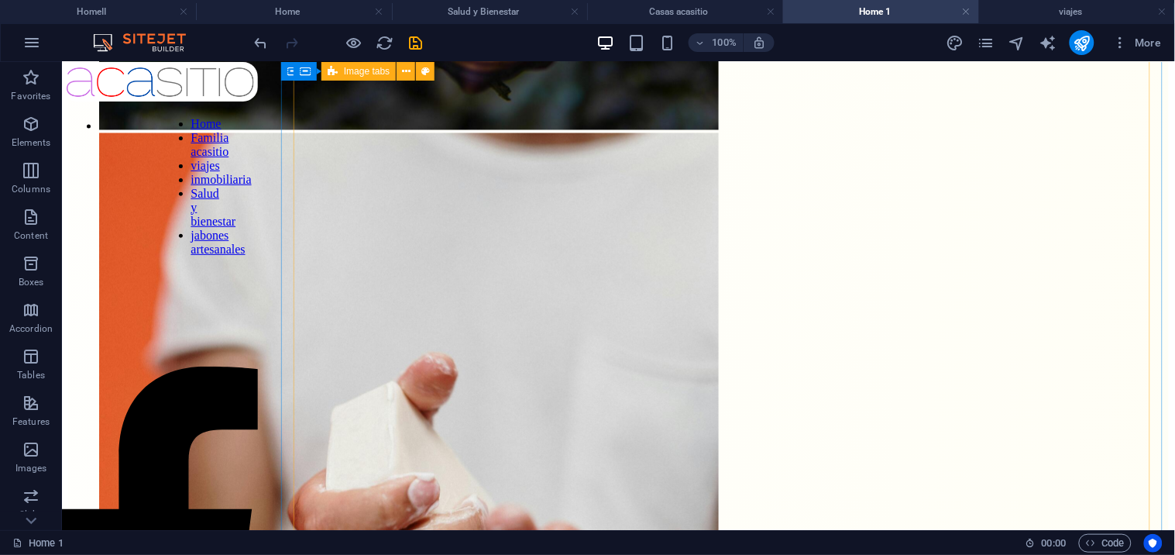
scroll to position [5083, 0]
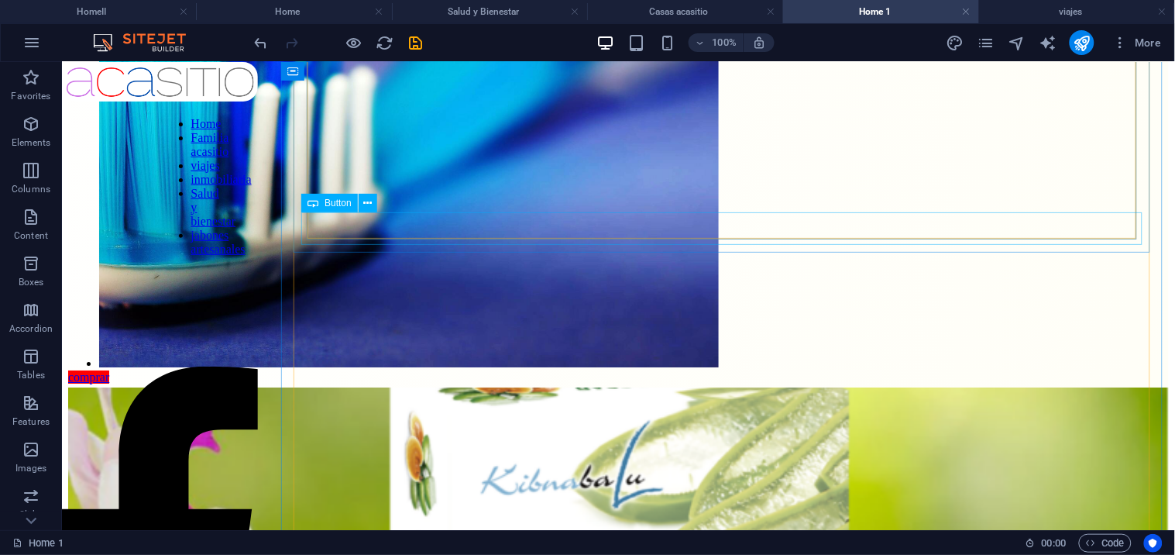
scroll to position [2931, 0]
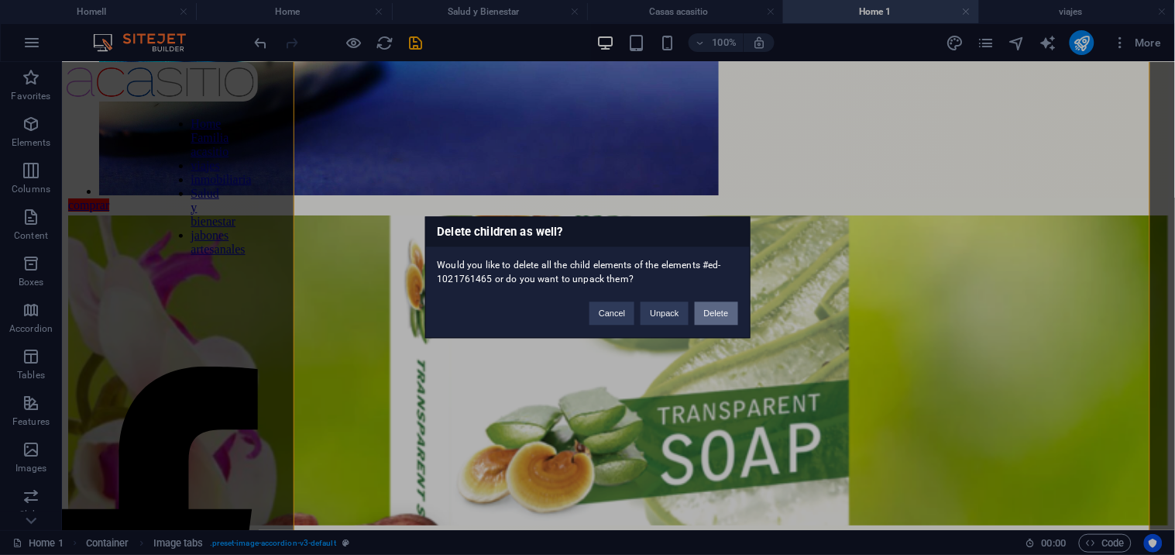
click at [721, 310] on button "Delete" at bounding box center [716, 313] width 43 height 23
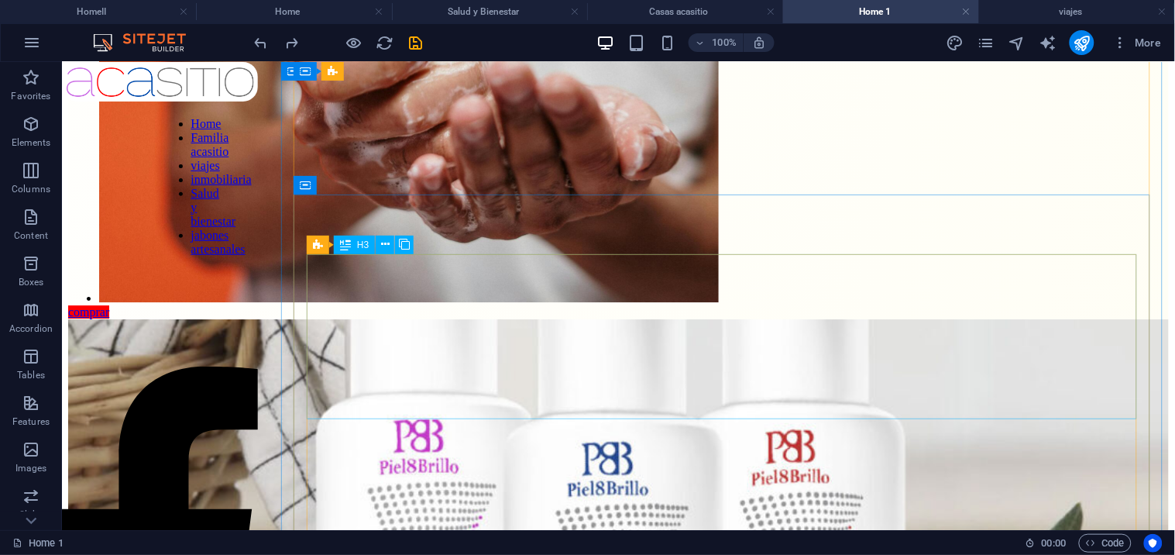
scroll to position [5185, 0]
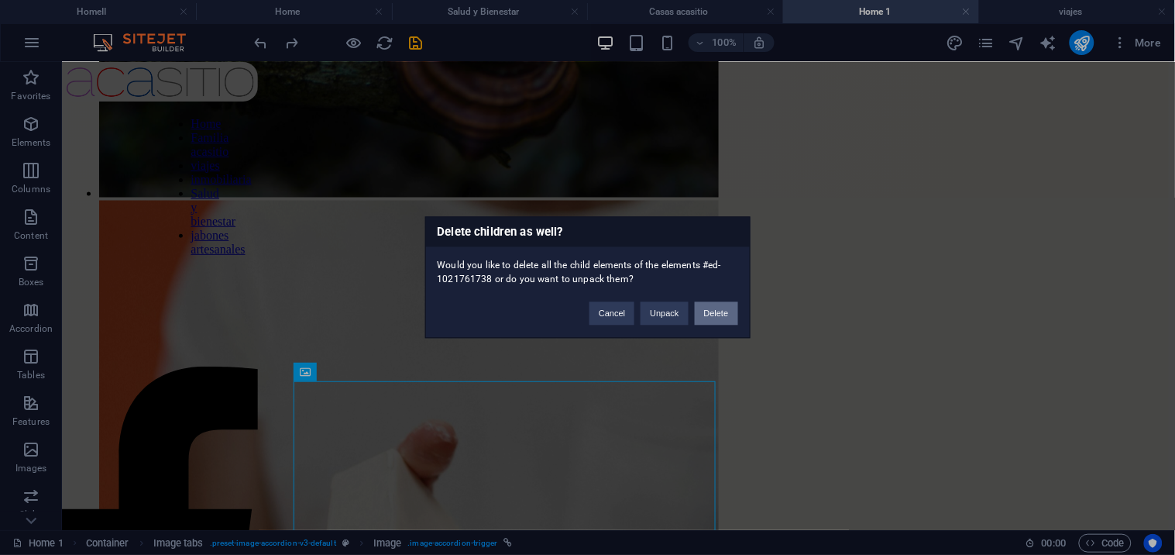
click at [714, 307] on button "Delete" at bounding box center [716, 313] width 43 height 23
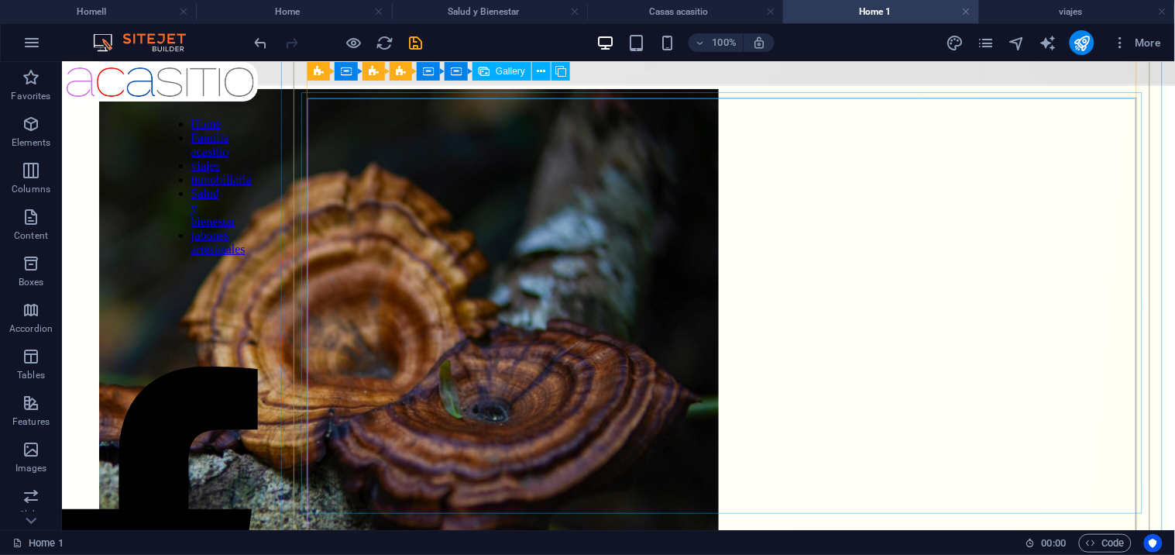
scroll to position [4516, 0]
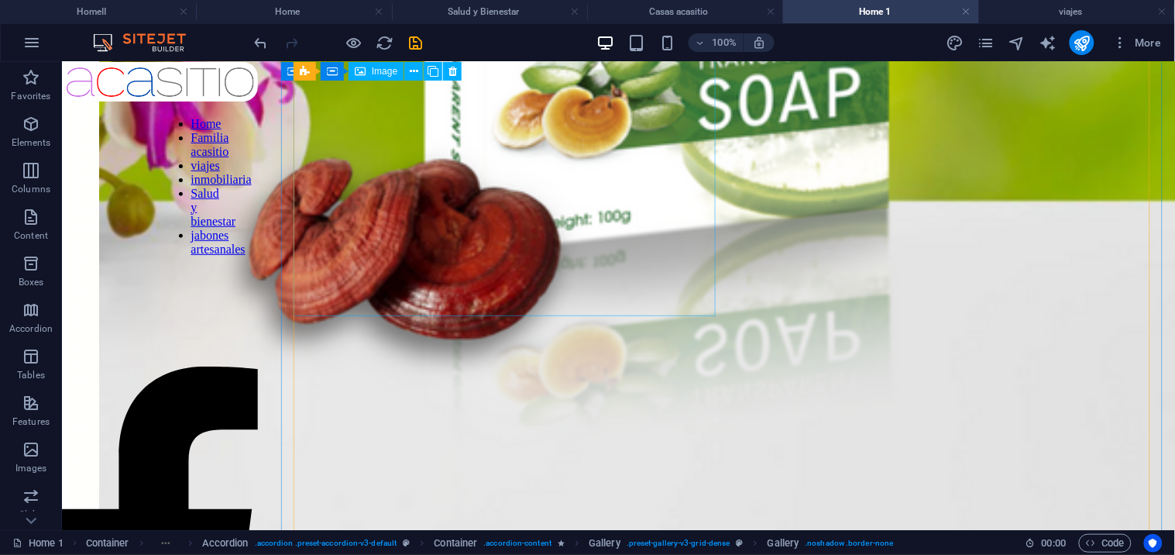
scroll to position [4085, 0]
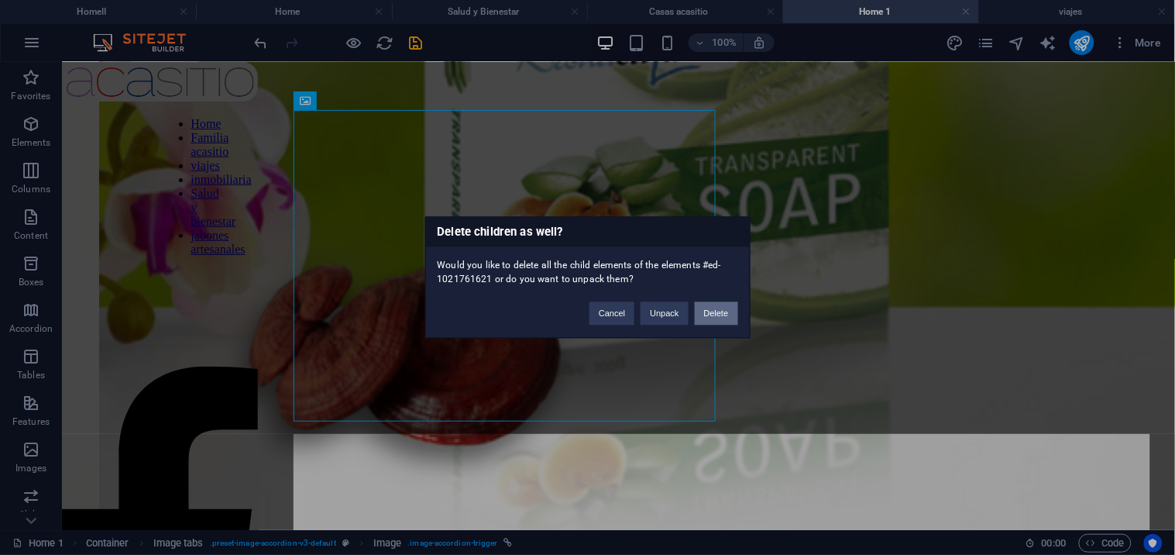
click at [698, 311] on button "Delete" at bounding box center [716, 313] width 43 height 23
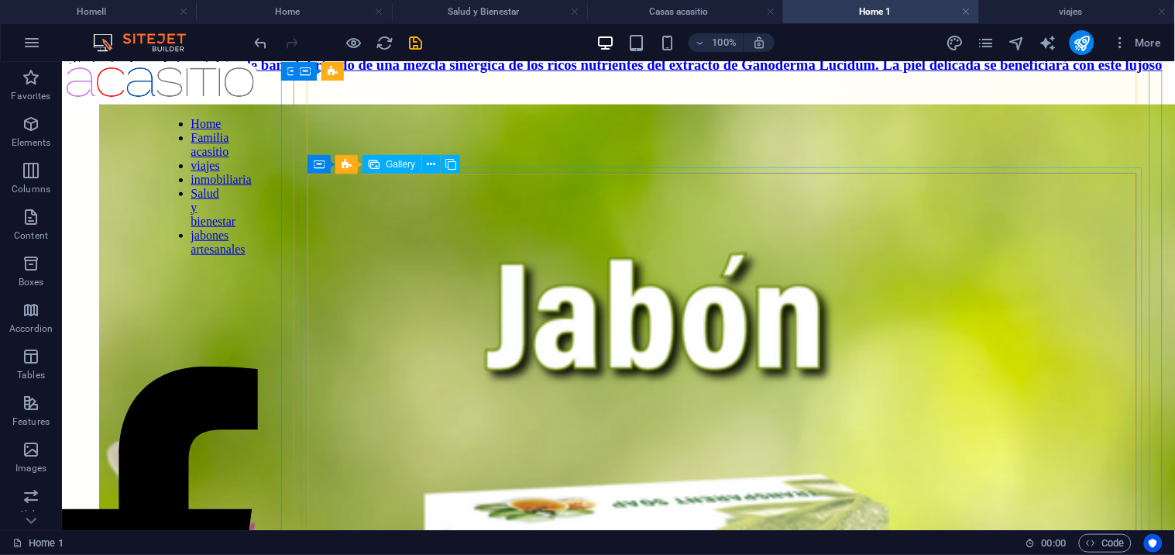
scroll to position [3554, 0]
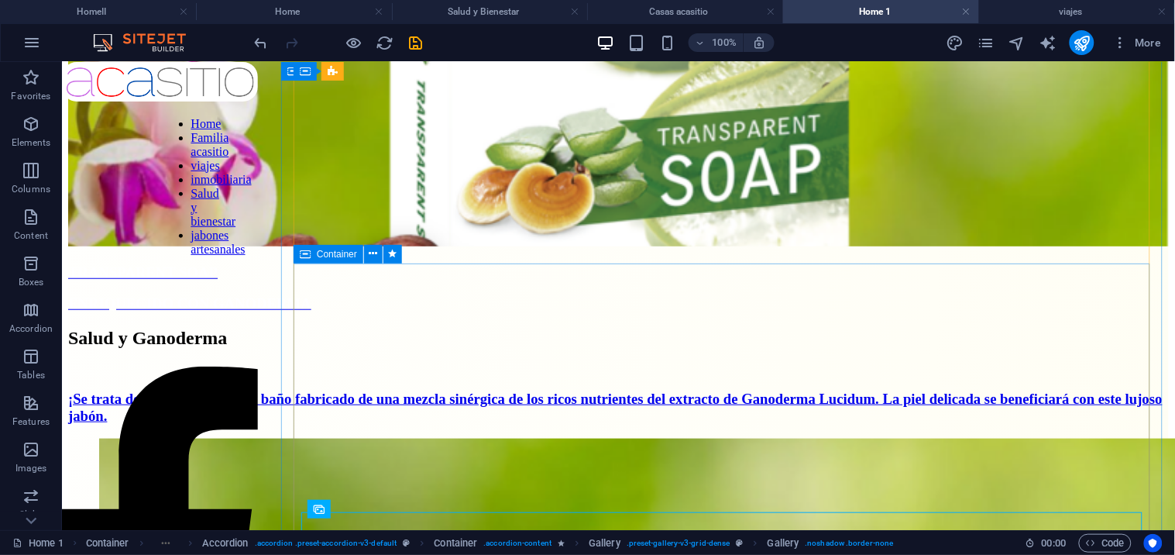
scroll to position [3038, 0]
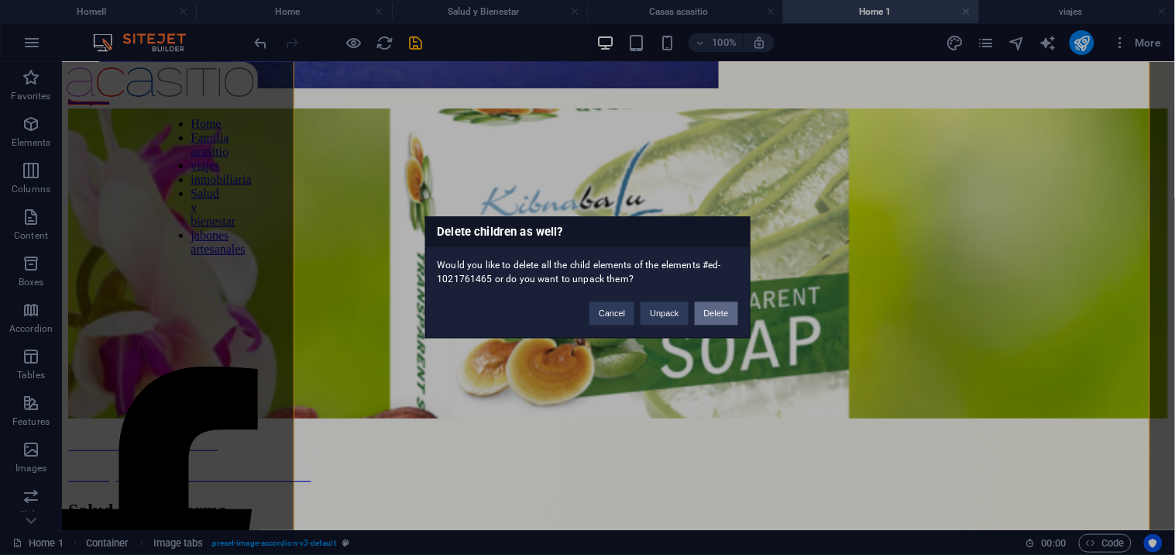
click at [711, 314] on button "Delete" at bounding box center [716, 313] width 43 height 23
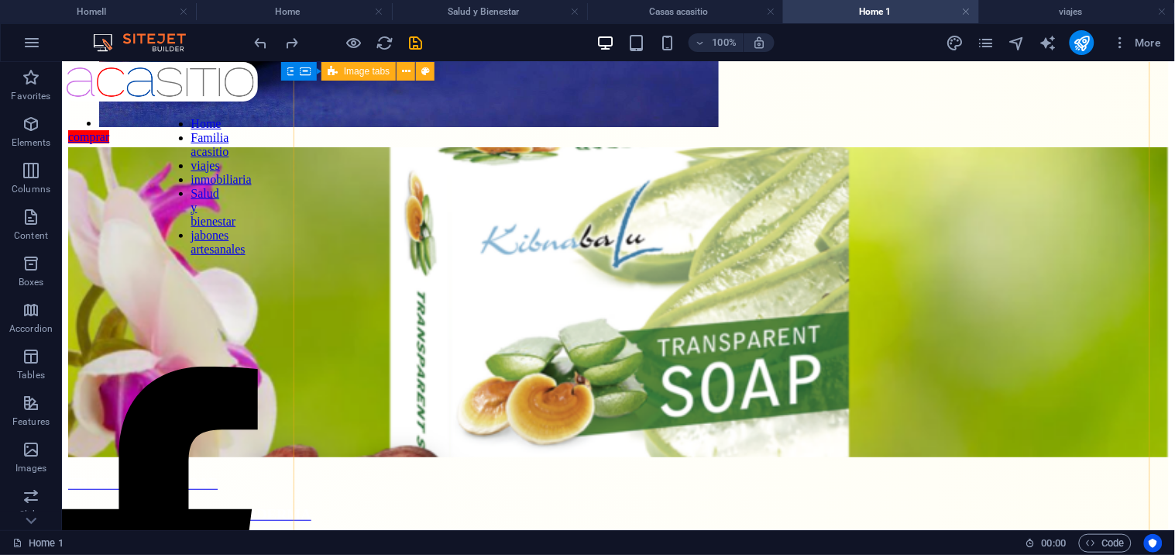
scroll to position [3012, 0]
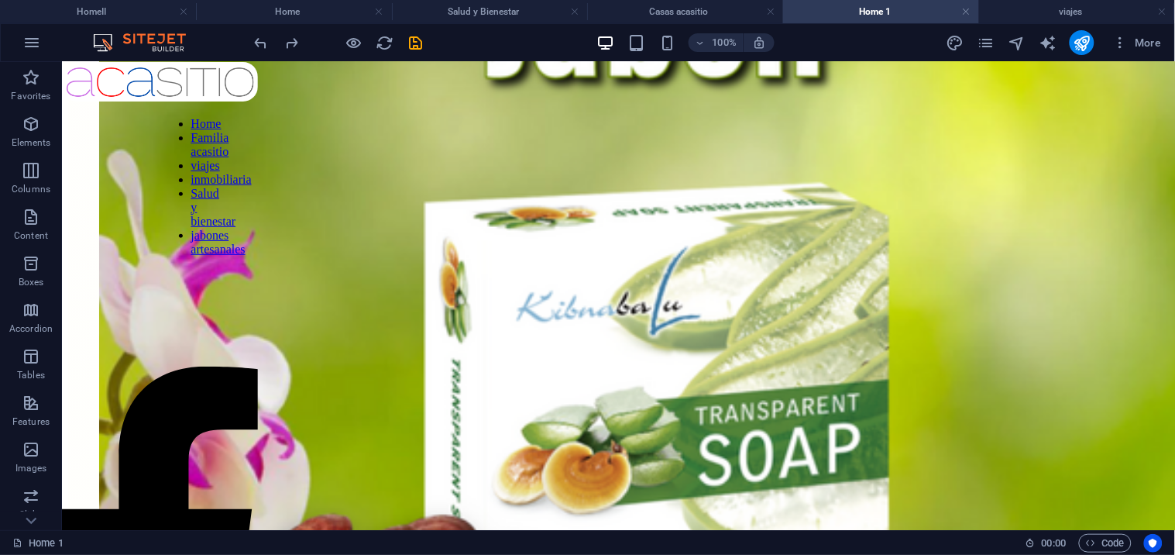
scroll to position [3873, 0]
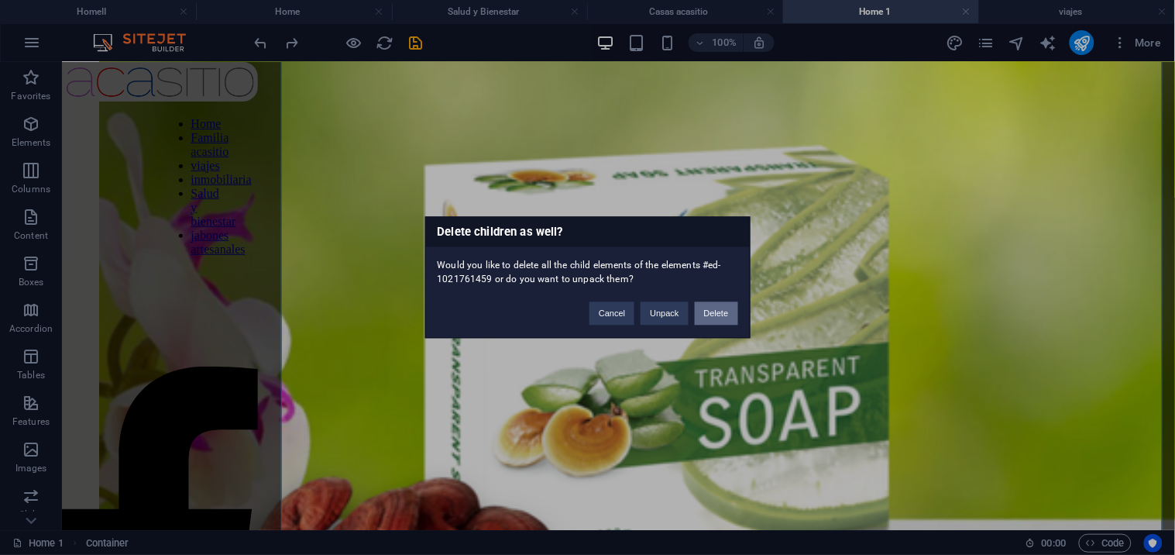
click at [718, 308] on button "Delete" at bounding box center [716, 313] width 43 height 23
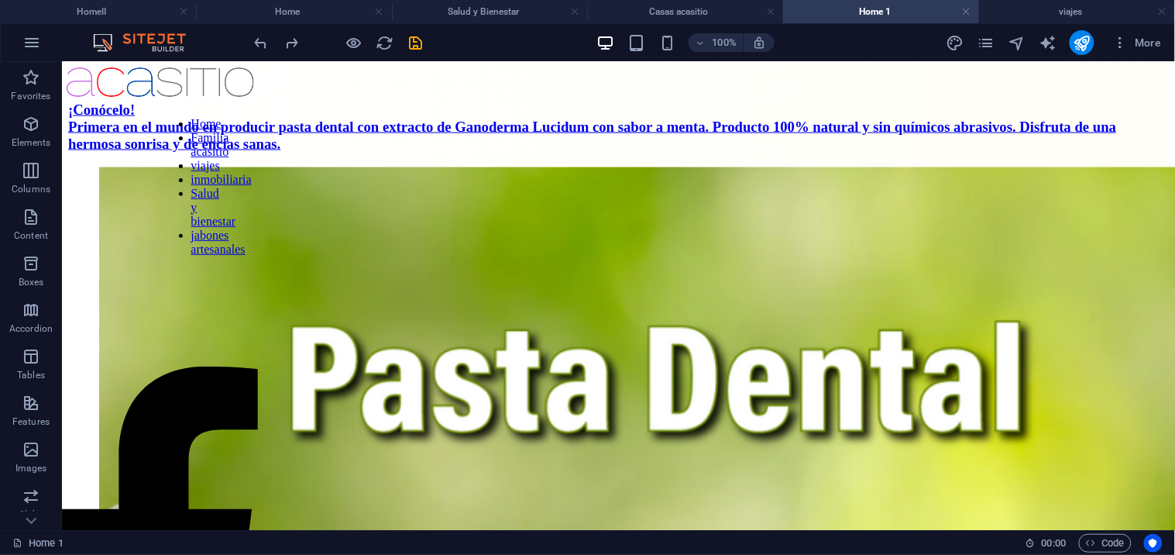
scroll to position [944, 0]
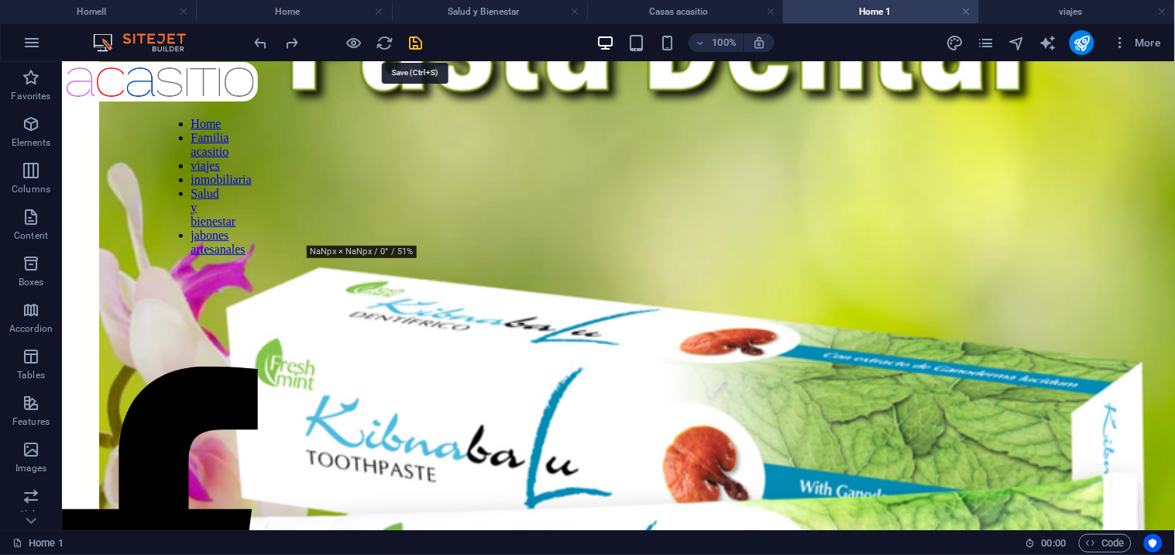
drag, startPoint x: 414, startPoint y: 34, endPoint x: 467, endPoint y: 12, distance: 57.0
click at [414, 34] on icon "save" at bounding box center [416, 43] width 18 height 18
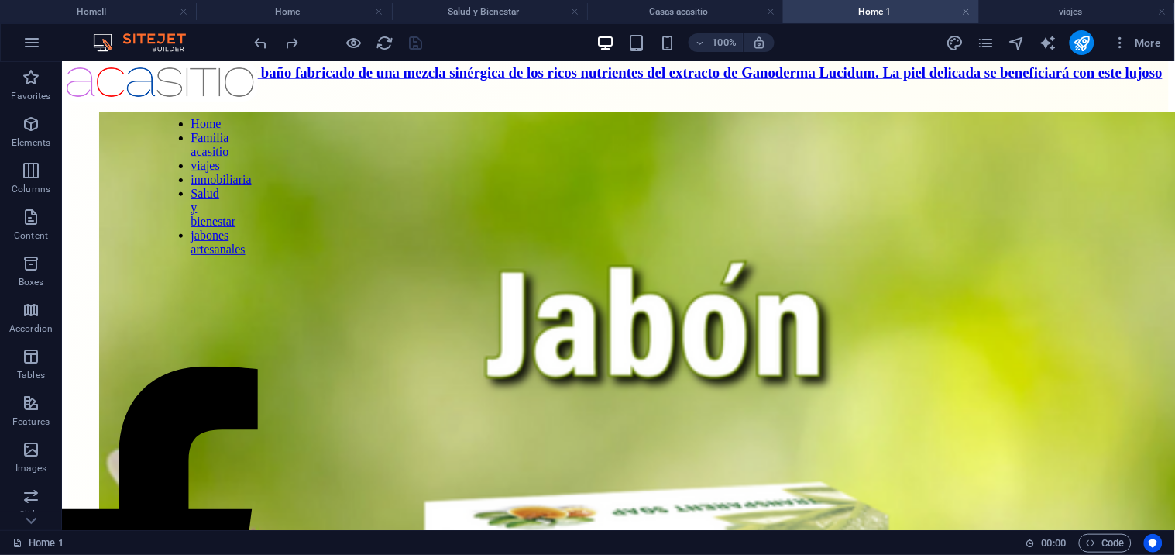
scroll to position [3650, 0]
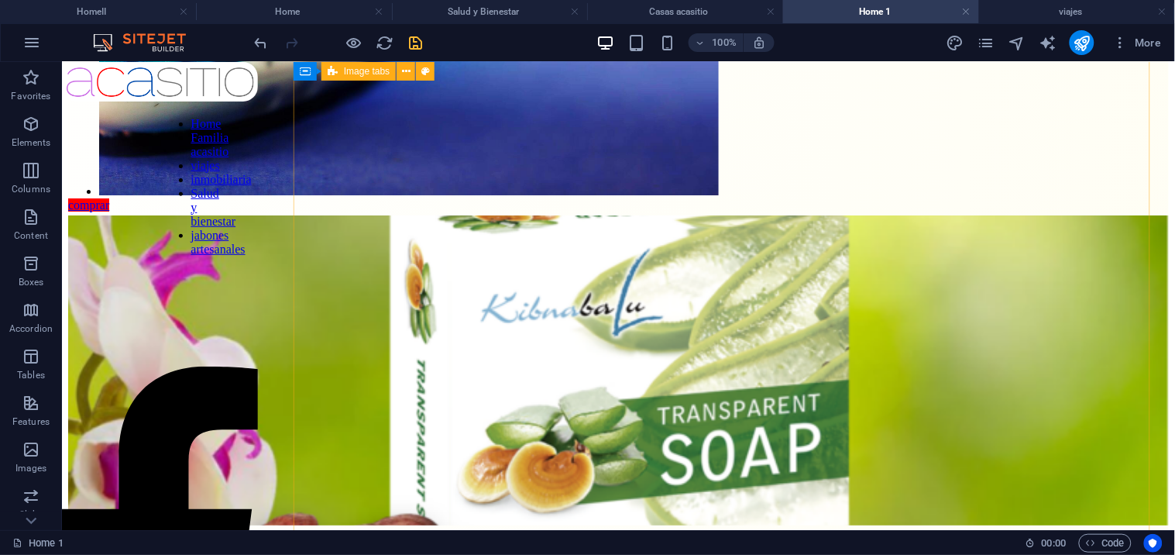
scroll to position [2952, 0]
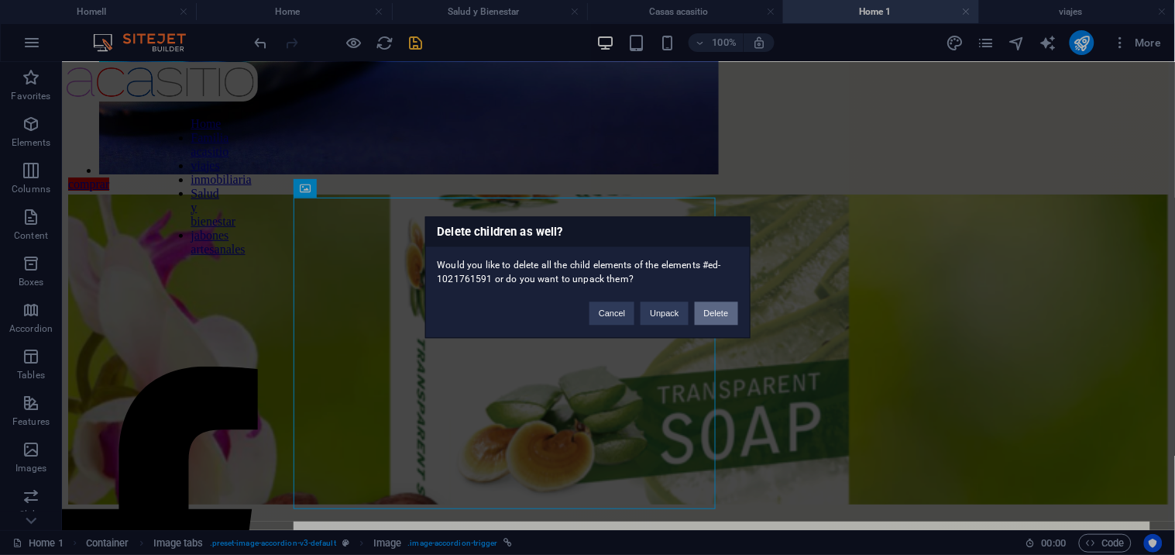
click at [720, 308] on button "Delete" at bounding box center [716, 313] width 43 height 23
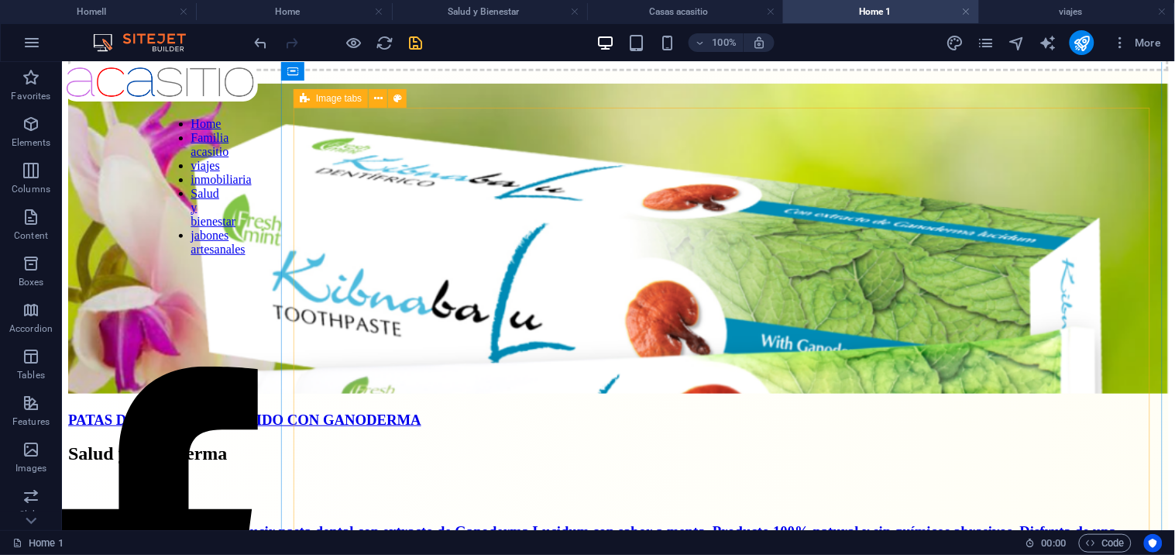
scroll to position [0, 0]
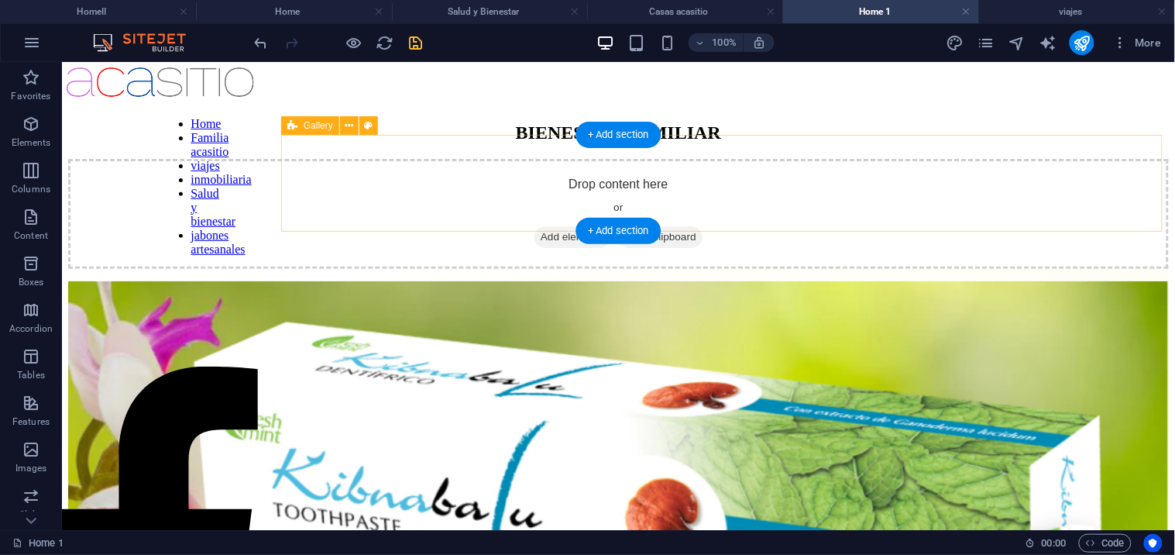
click at [655, 168] on div "Drop content here or Add elements Paste clipboard" at bounding box center [617, 213] width 1101 height 110
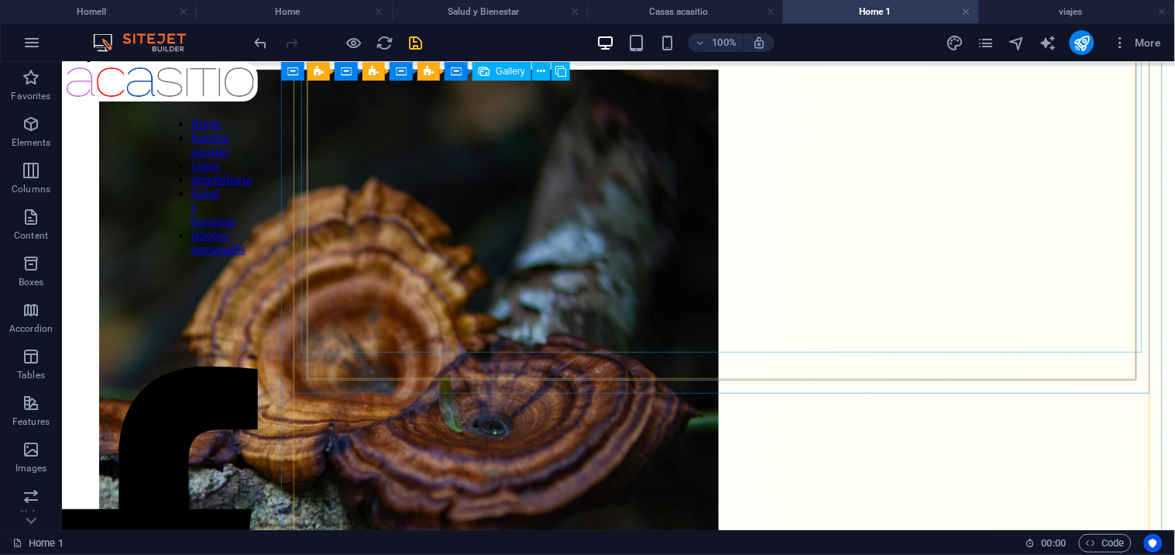
scroll to position [1670, 0]
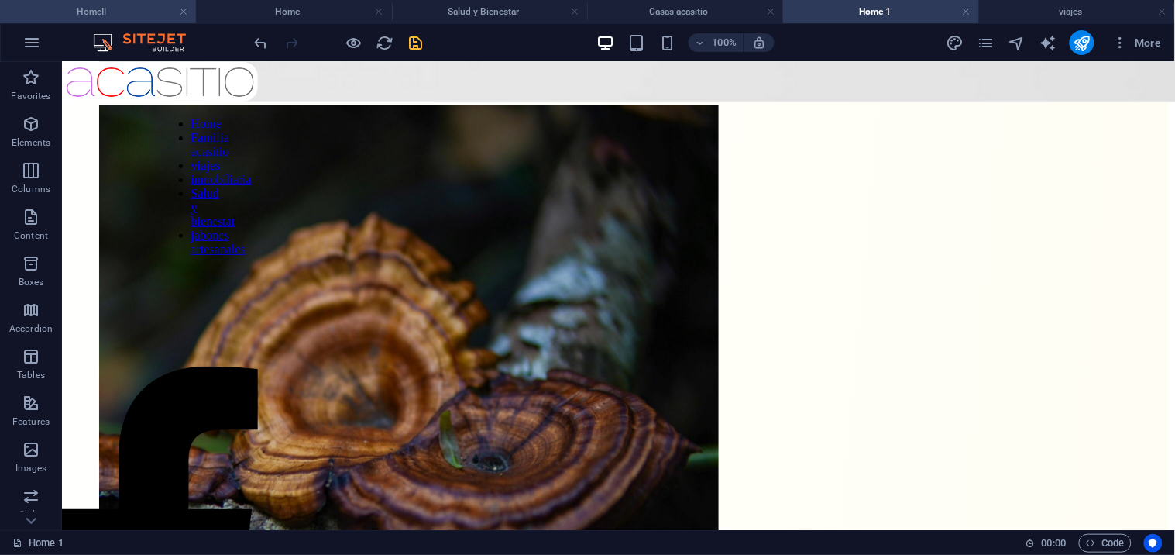
click at [98, 3] on h4 "HomeII" at bounding box center [98, 11] width 196 height 17
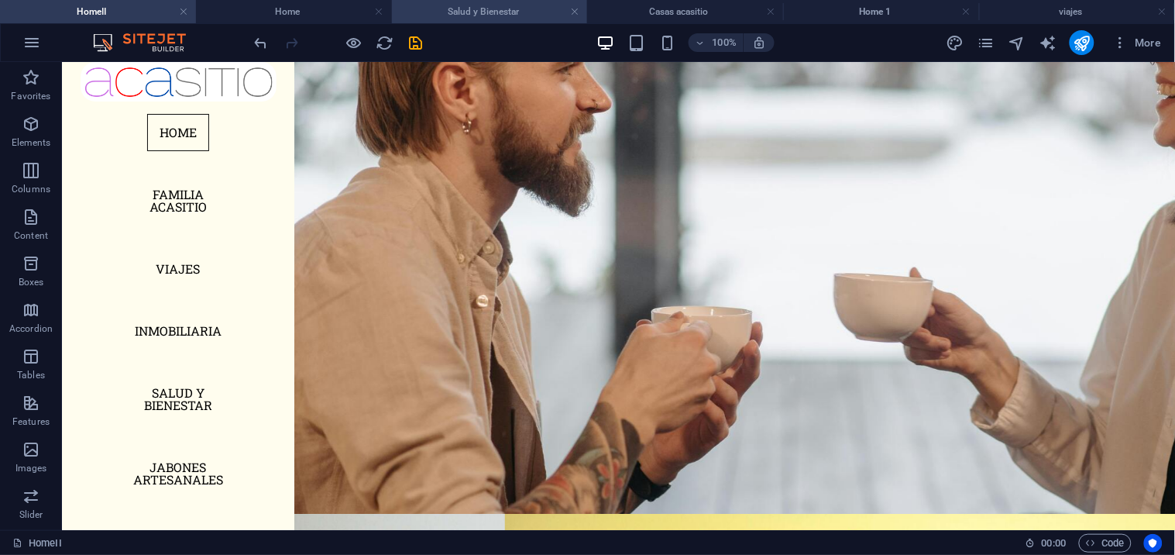
click at [476, 13] on h4 "Salud y Bienestar" at bounding box center [490, 11] width 196 height 17
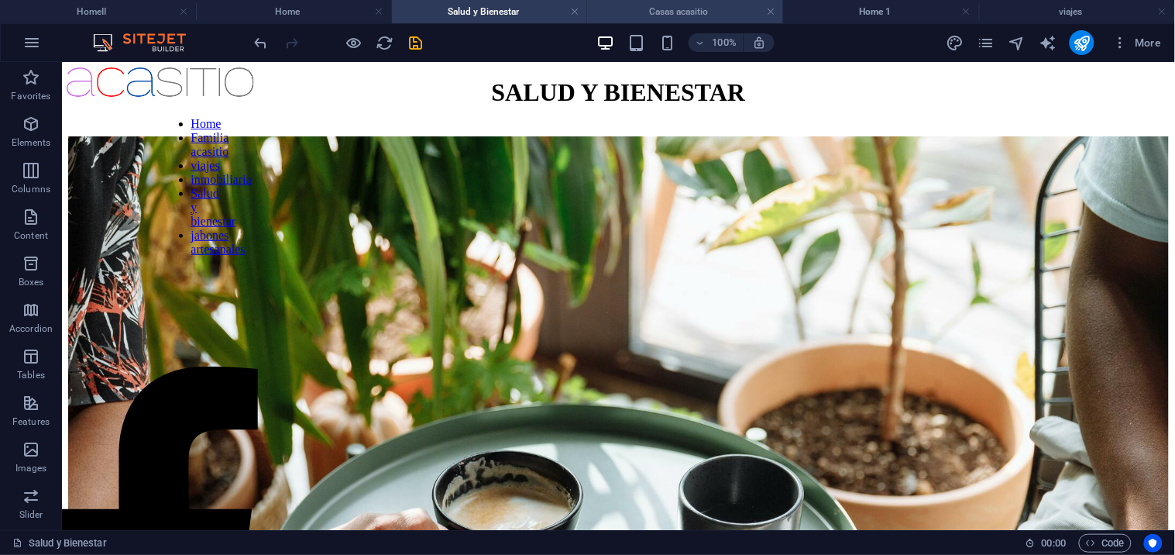
click at [703, 9] on h4 "Casas acasitio" at bounding box center [685, 11] width 196 height 17
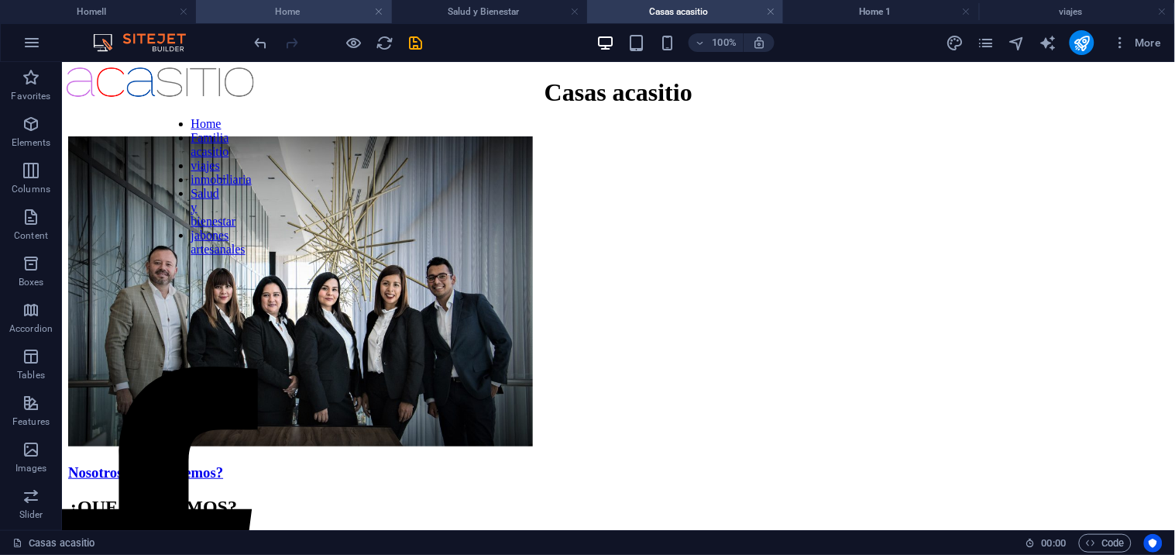
click at [288, 8] on h4 "Home" at bounding box center [294, 11] width 196 height 17
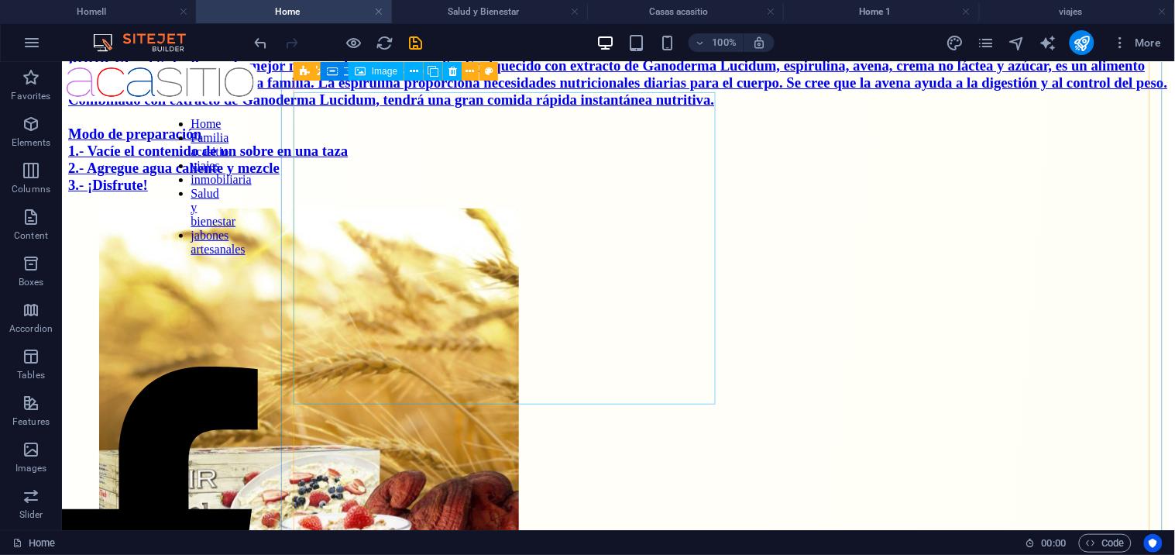
scroll to position [7574, 0]
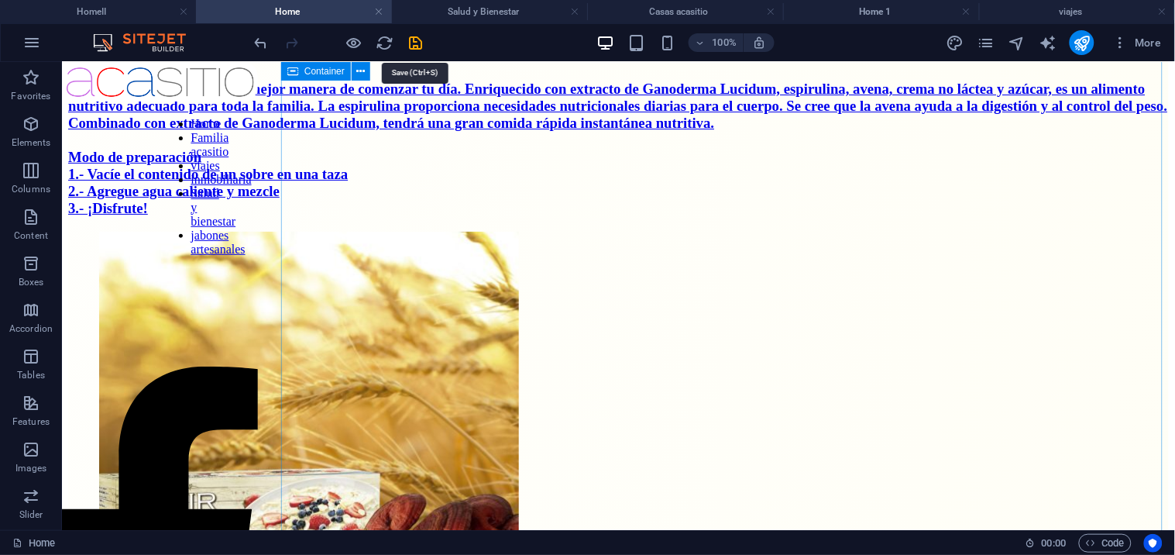
click at [412, 36] on icon "save" at bounding box center [416, 43] width 18 height 18
